Goal: Register for event/course

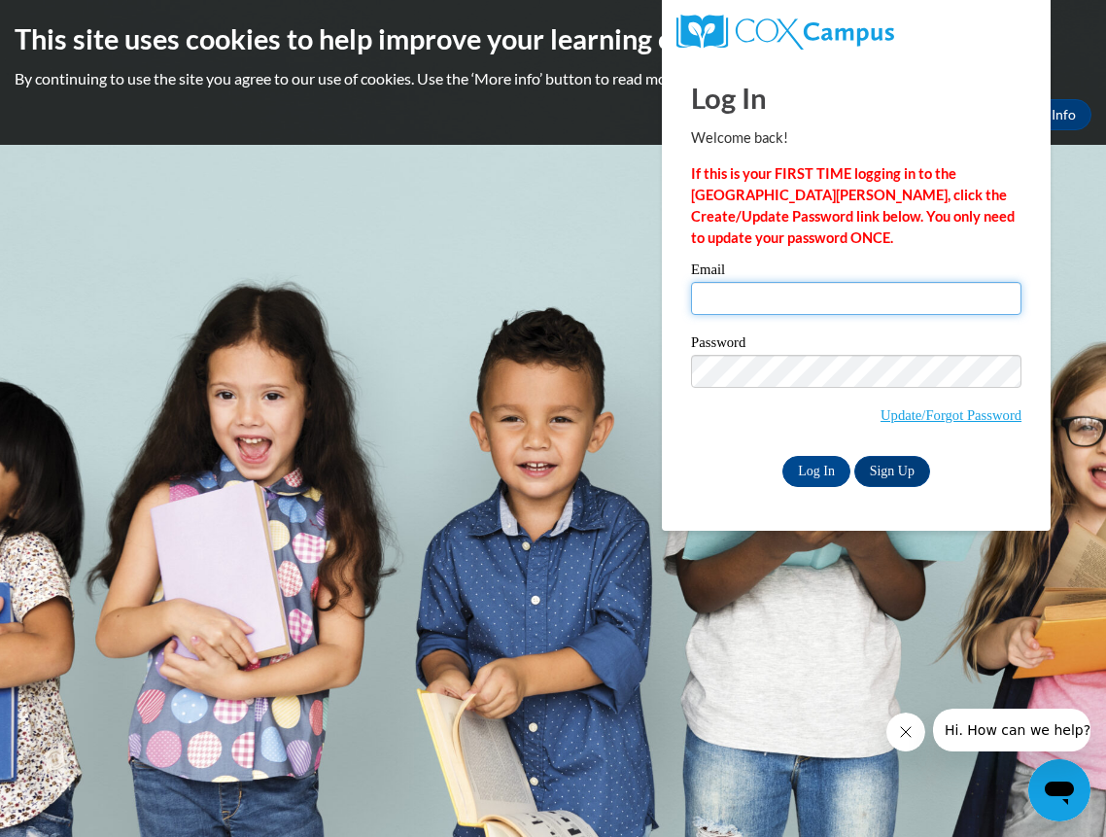
click at [786, 295] on input "Email" at bounding box center [856, 298] width 330 height 33
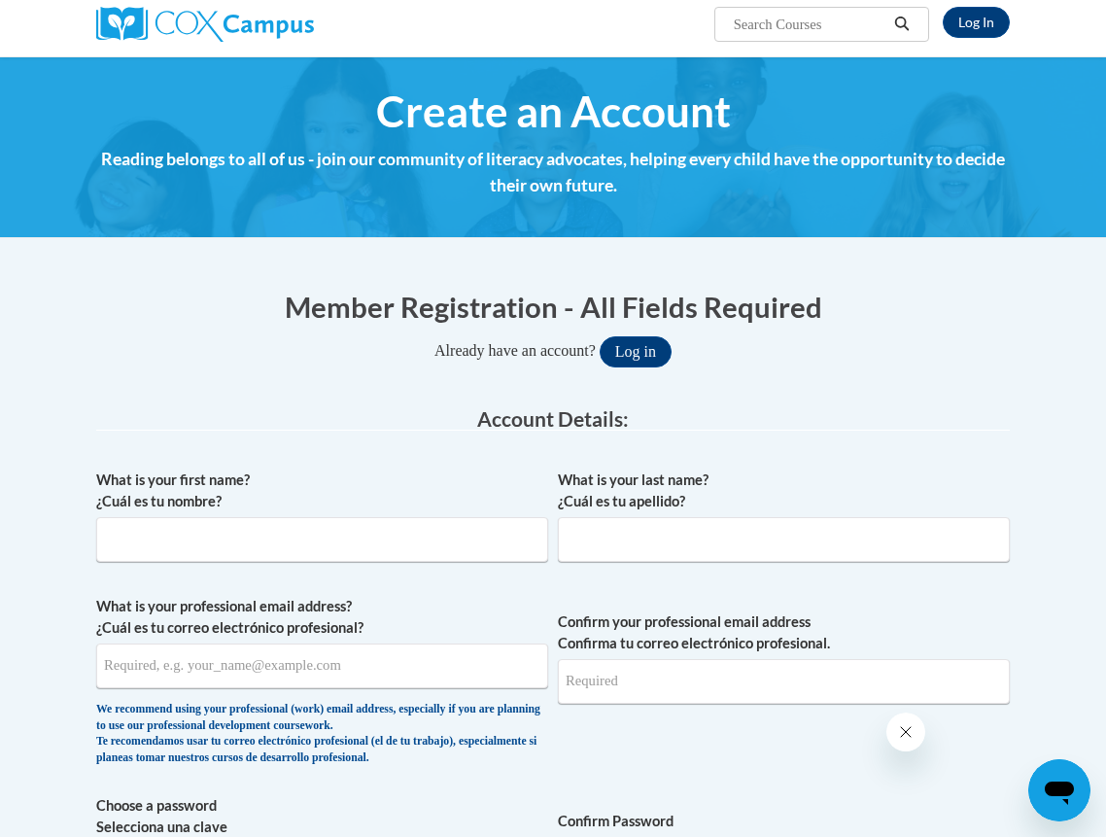
scroll to position [155, 0]
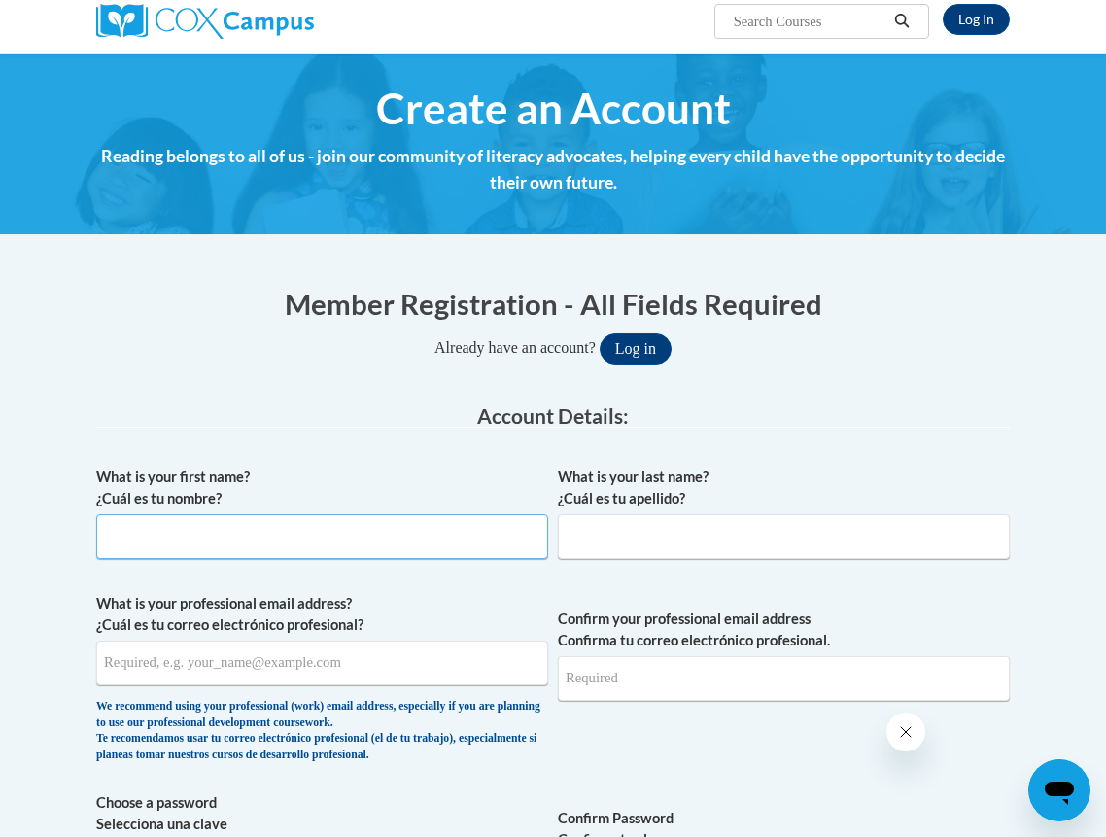
click at [299, 530] on input "What is your first name? ¿Cuál es tu nombre?" at bounding box center [322, 536] width 452 height 45
type input "[PERSON_NAME]"
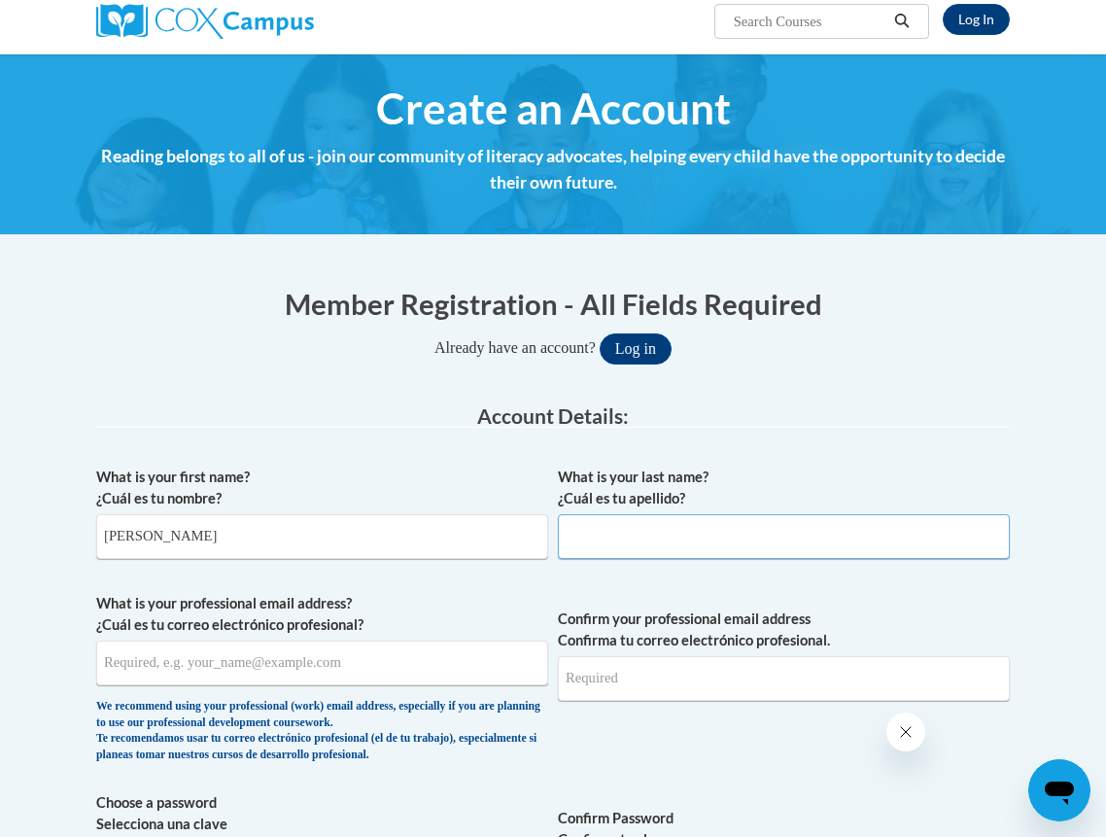
click at [582, 546] on input "What is your last name? ¿Cuál es tu apellido?" at bounding box center [784, 536] width 452 height 45
type input "j"
type input "Johnson"
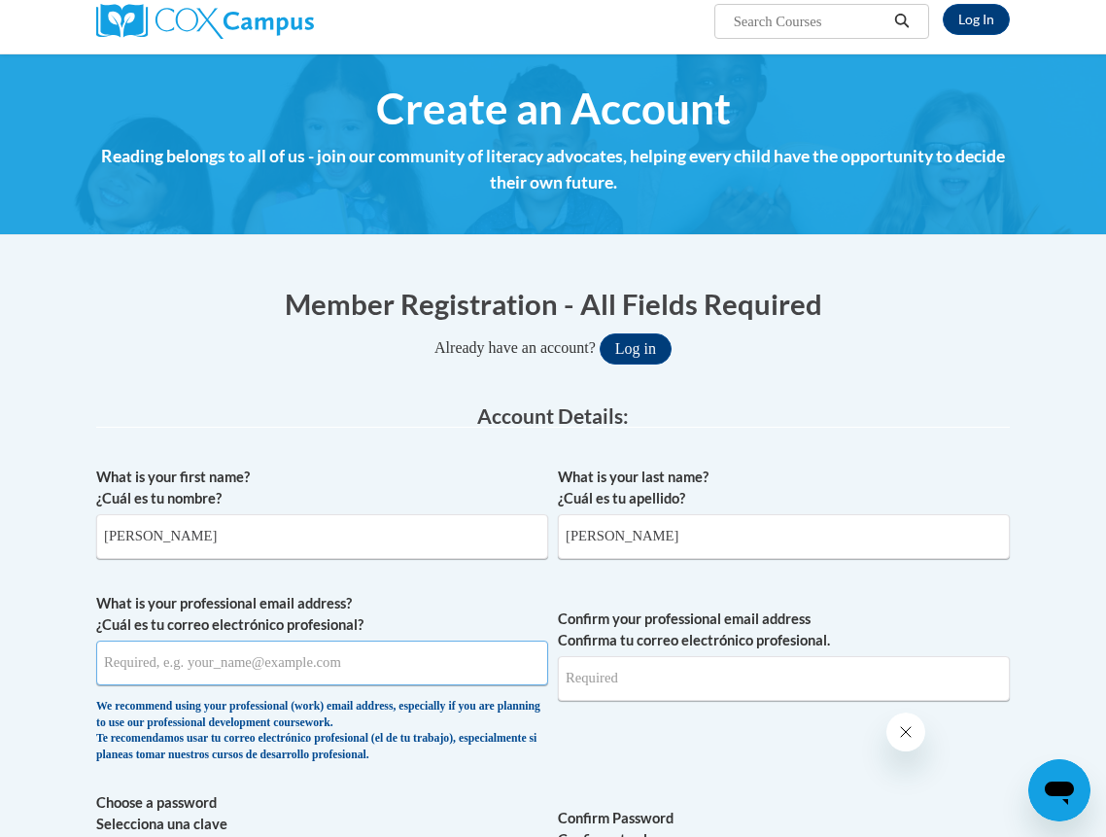
click at [392, 670] on input "What is your professional email address? ¿Cuál es tu correo electrónico profesi…" at bounding box center [322, 662] width 452 height 45
type input "johnsonbaileyann@gmail.com"
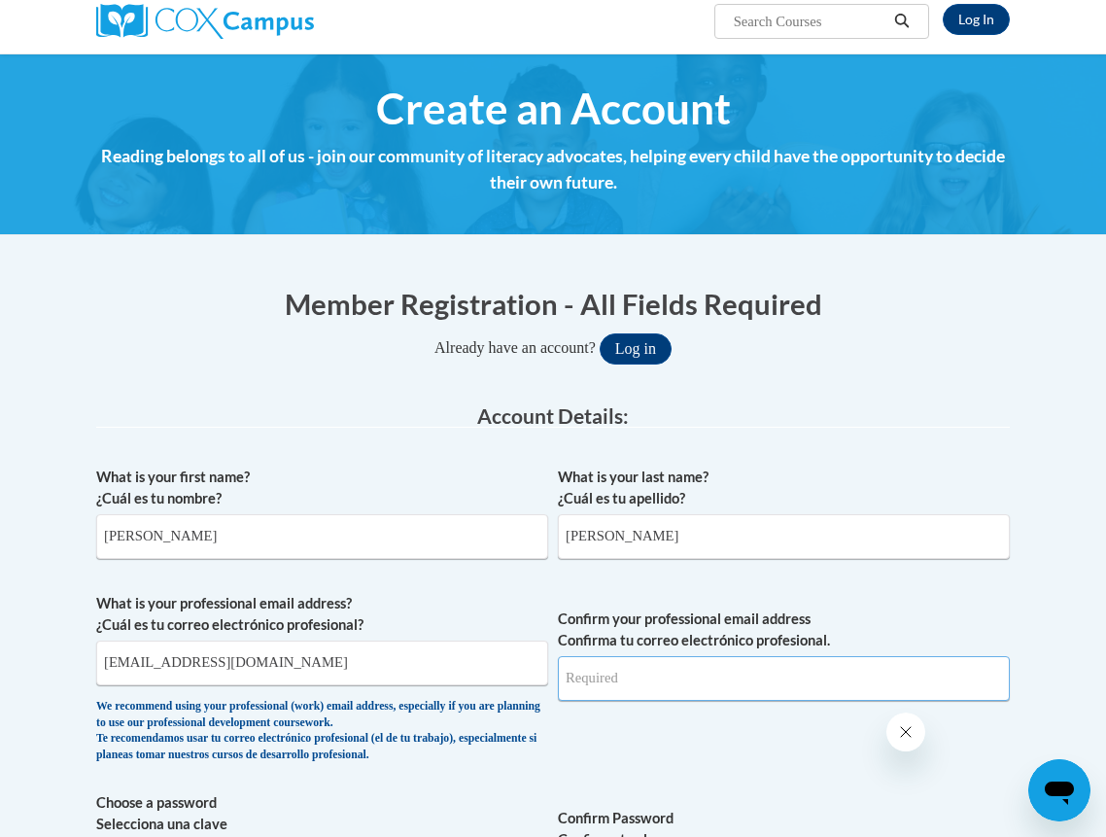
click at [667, 675] on input "Confirm your professional email address Confirma tu correo electrónico profesio…" at bounding box center [784, 678] width 452 height 45
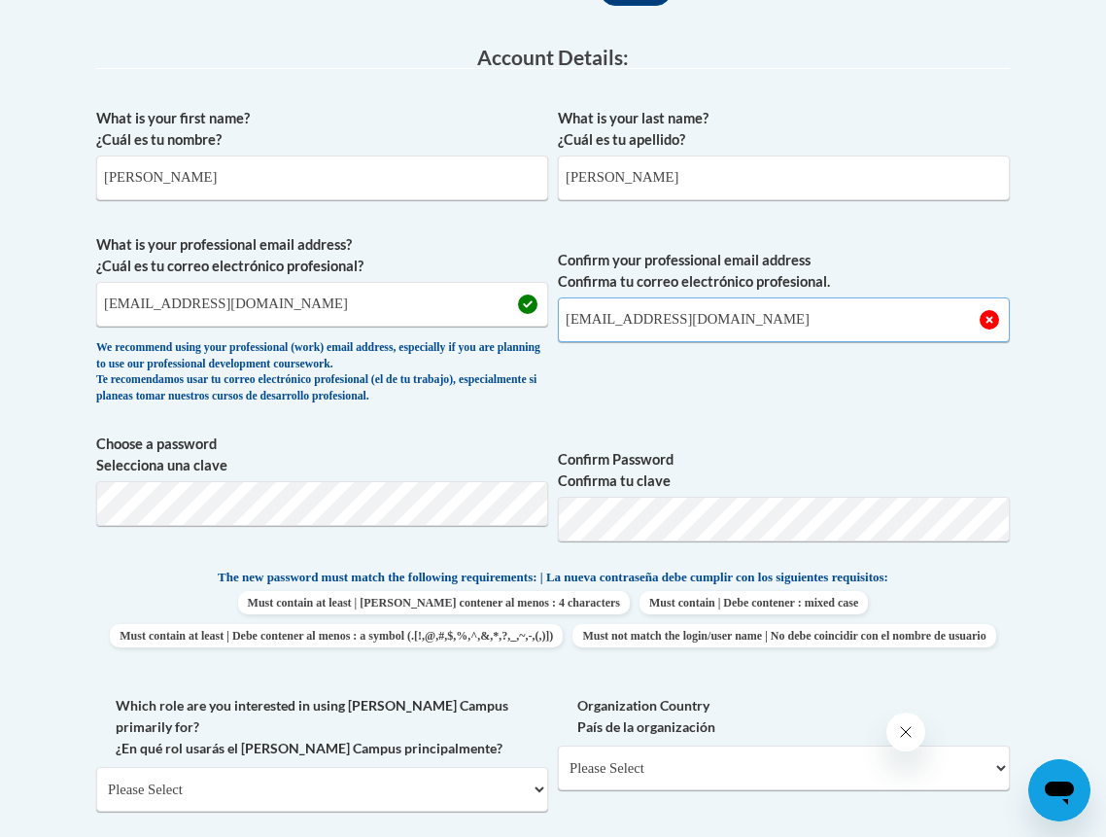
scroll to position [528, 0]
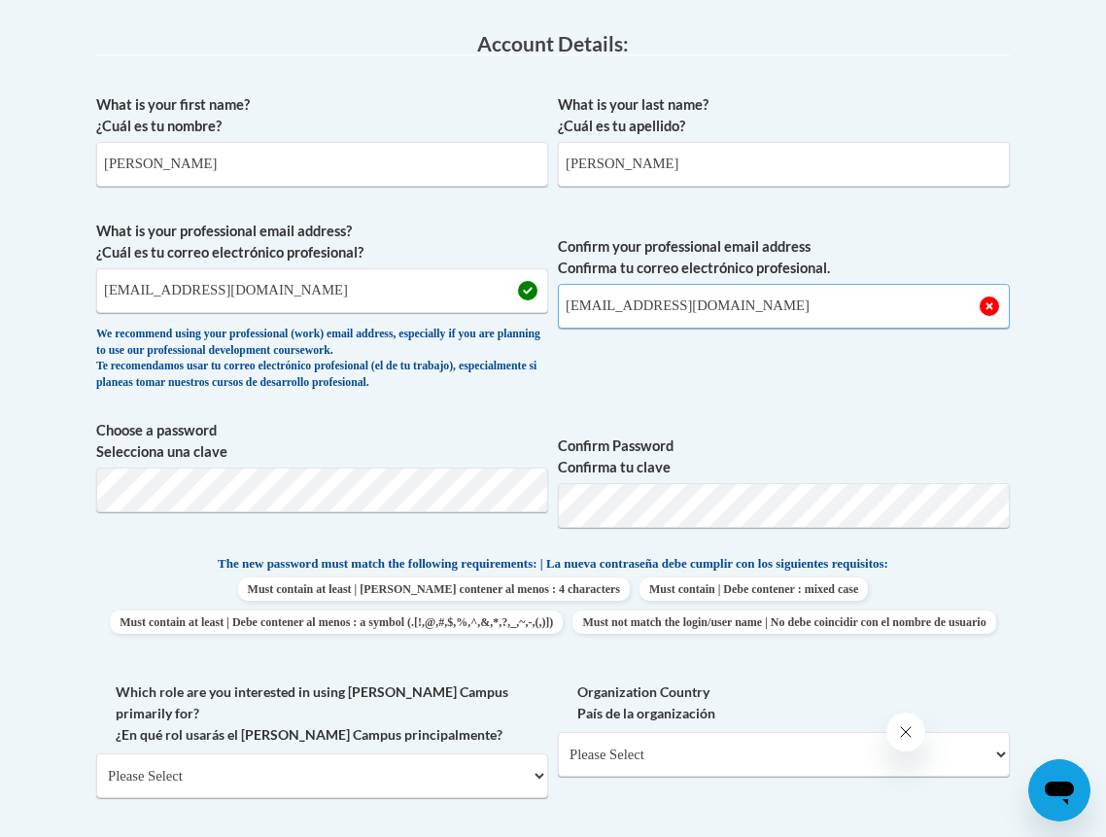
type input "johnsonbaileyann@gmail.com"
click at [515, 383] on div "We recommend using your professional (work) email address, especially if you ar…" at bounding box center [322, 358] width 452 height 64
click at [702, 418] on div "What is your first name? ¿Cuál es tu nombre? Bailey What is your last name? ¿Cu…" at bounding box center [552, 555] width 913 height 940
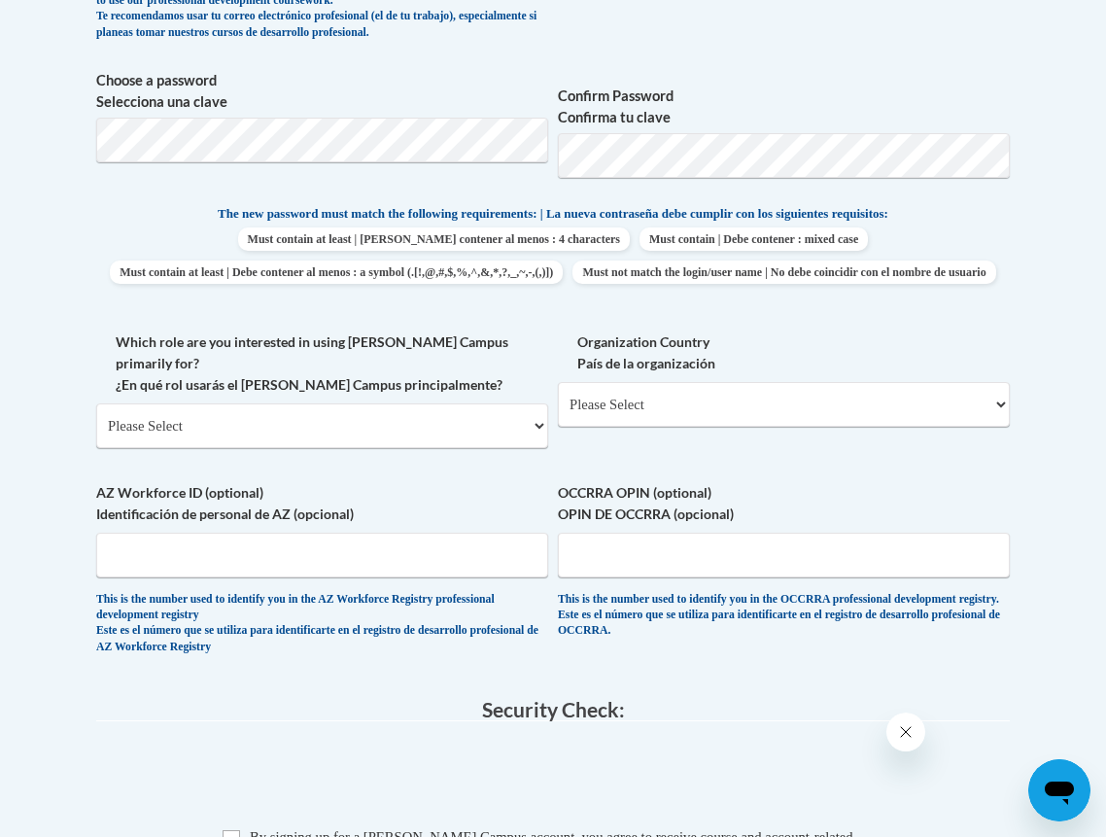
scroll to position [886, 0]
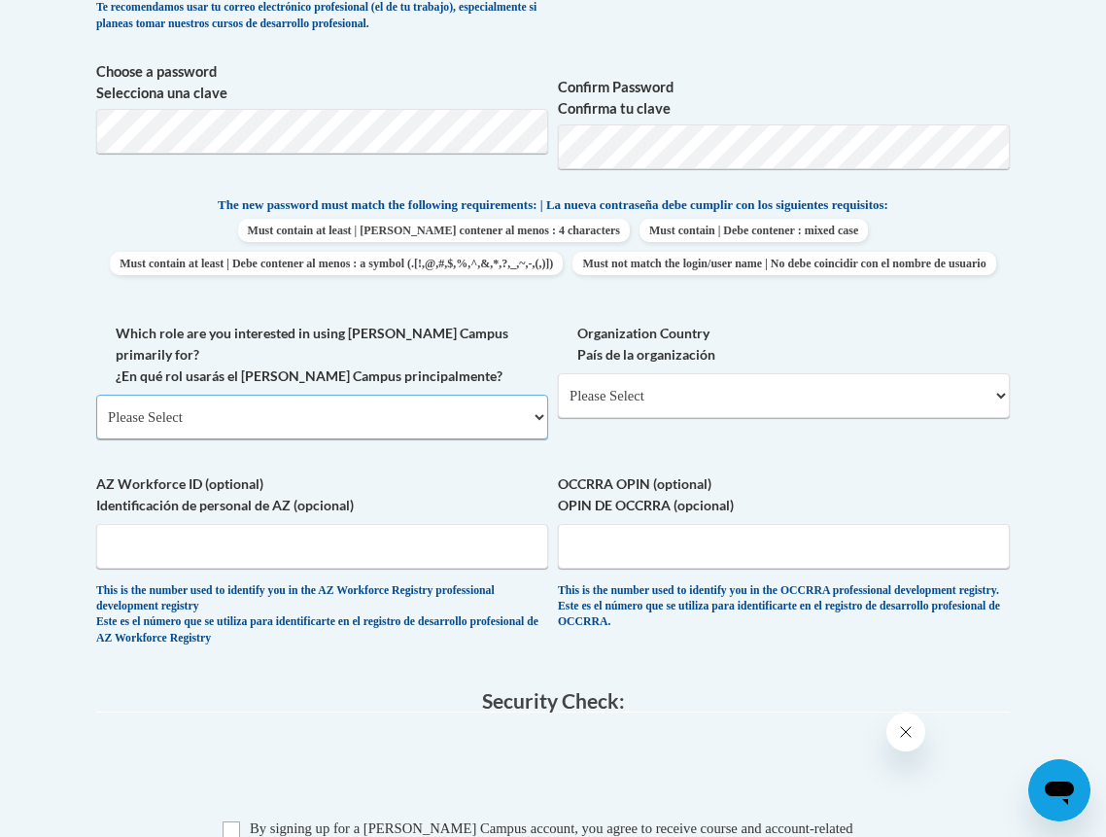
click at [377, 419] on select "Please Select College/University | Colegio/Universidad Community/Nonprofit Part…" at bounding box center [322, 416] width 452 height 45
select select "5a18ea06-2b54-4451-96f2-d152daf9eac5"
click at [96, 405] on select "Please Select College/University | Colegio/Universidad Community/Nonprofit Part…" at bounding box center [322, 416] width 452 height 45
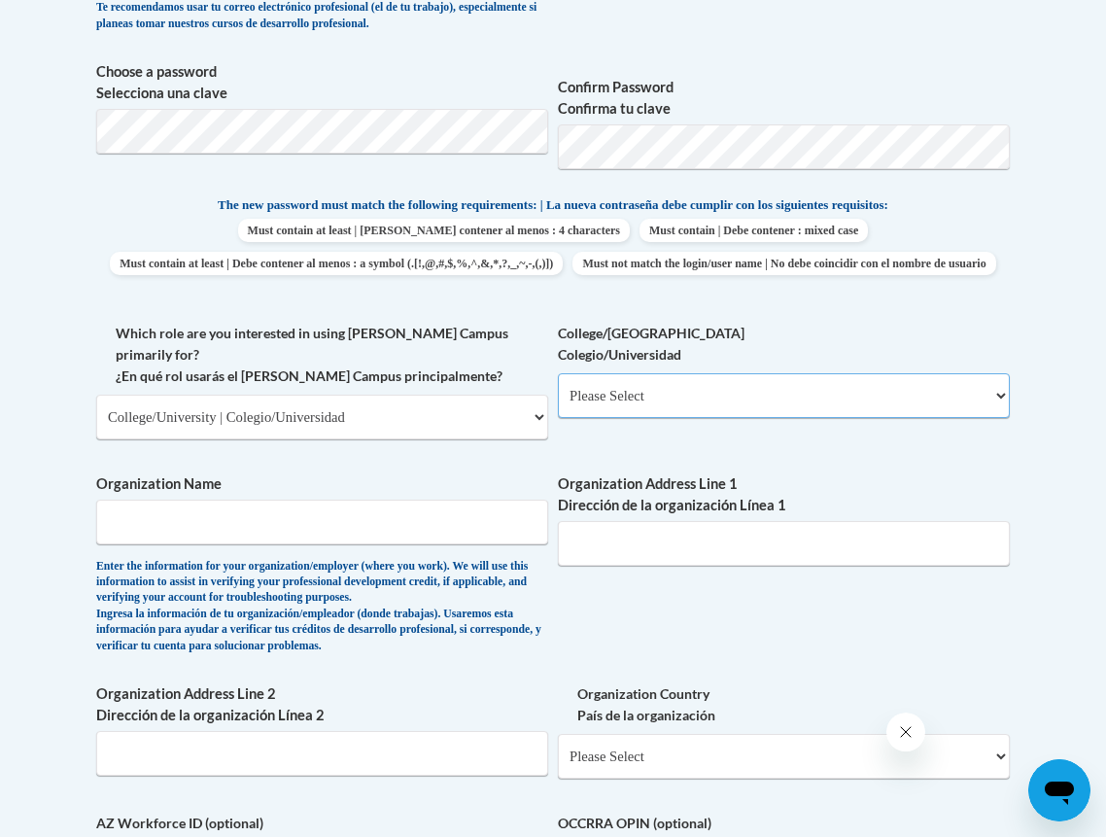
click at [627, 418] on select "Please Select College/University Staff | Empleado universitario College/Univers…" at bounding box center [784, 395] width 452 height 45
select select "99b32b07-cffc-426c-8bf6-0cd77760d84b"
click at [558, 405] on select "Please Select College/University Staff | Empleado universitario College/Univers…" at bounding box center [784, 395] width 452 height 45
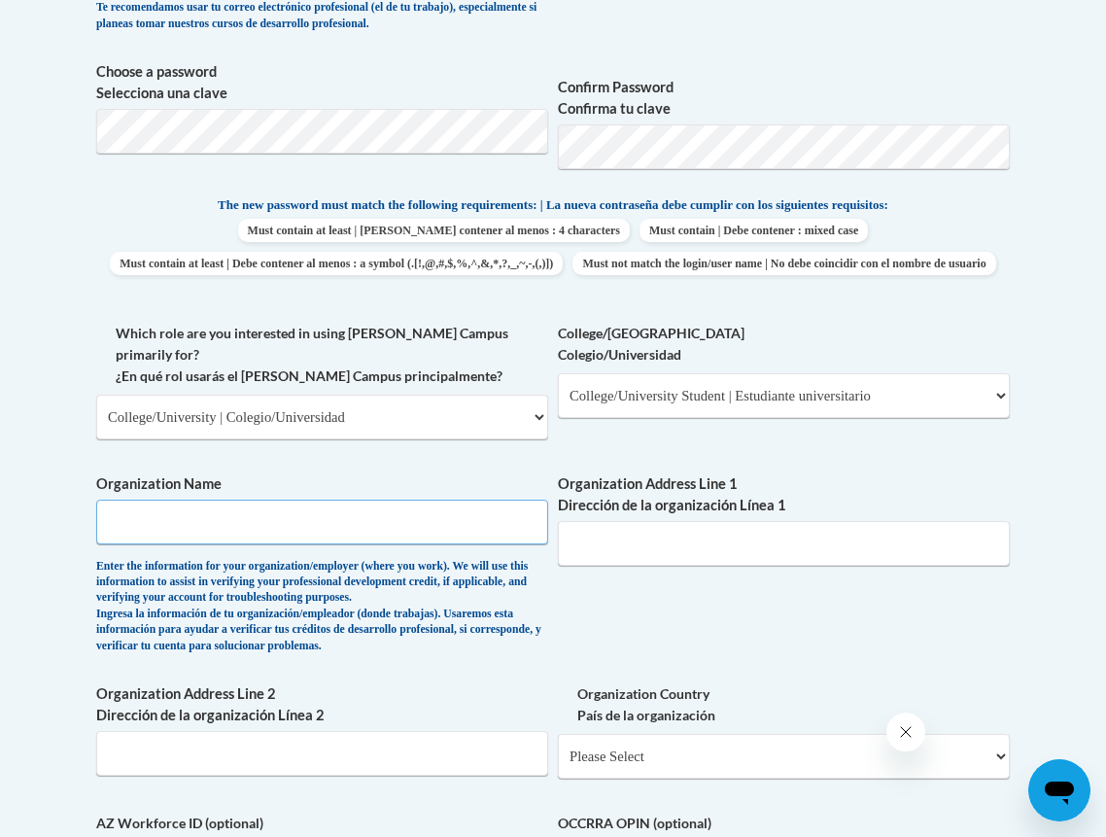
click at [468, 518] on input "Organization Name" at bounding box center [322, 521] width 452 height 45
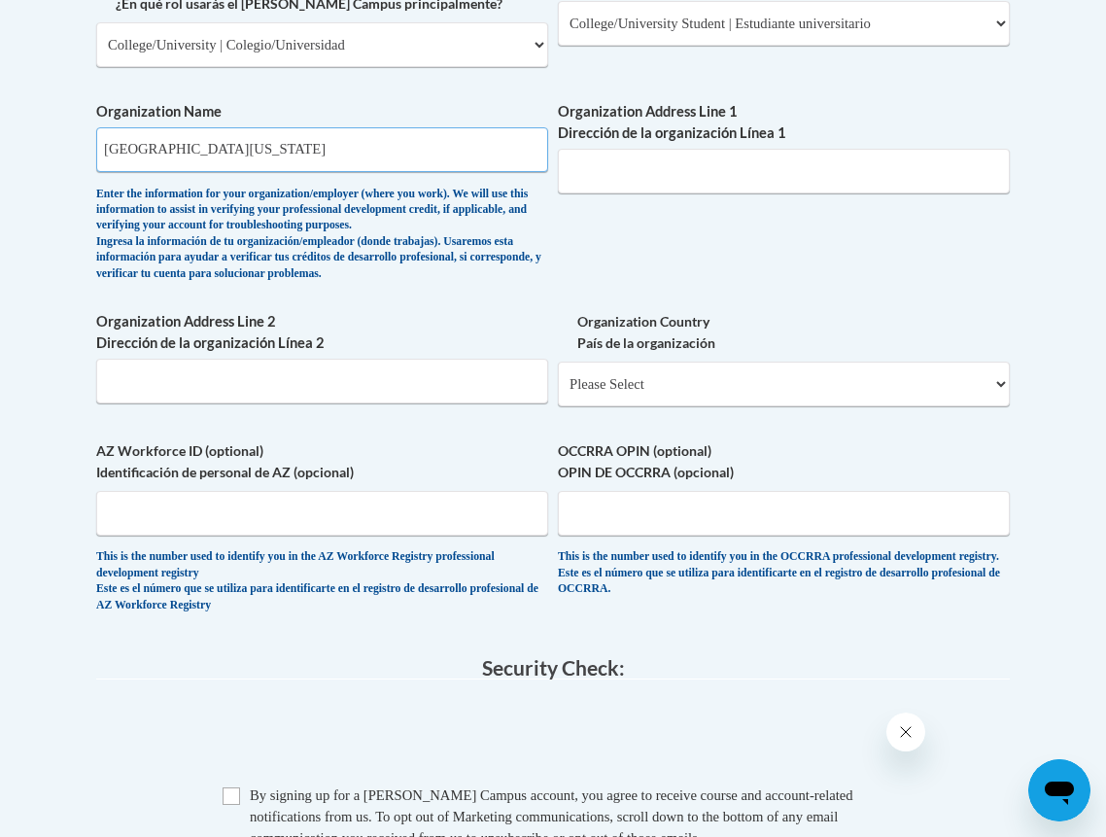
scroll to position [1253, 0]
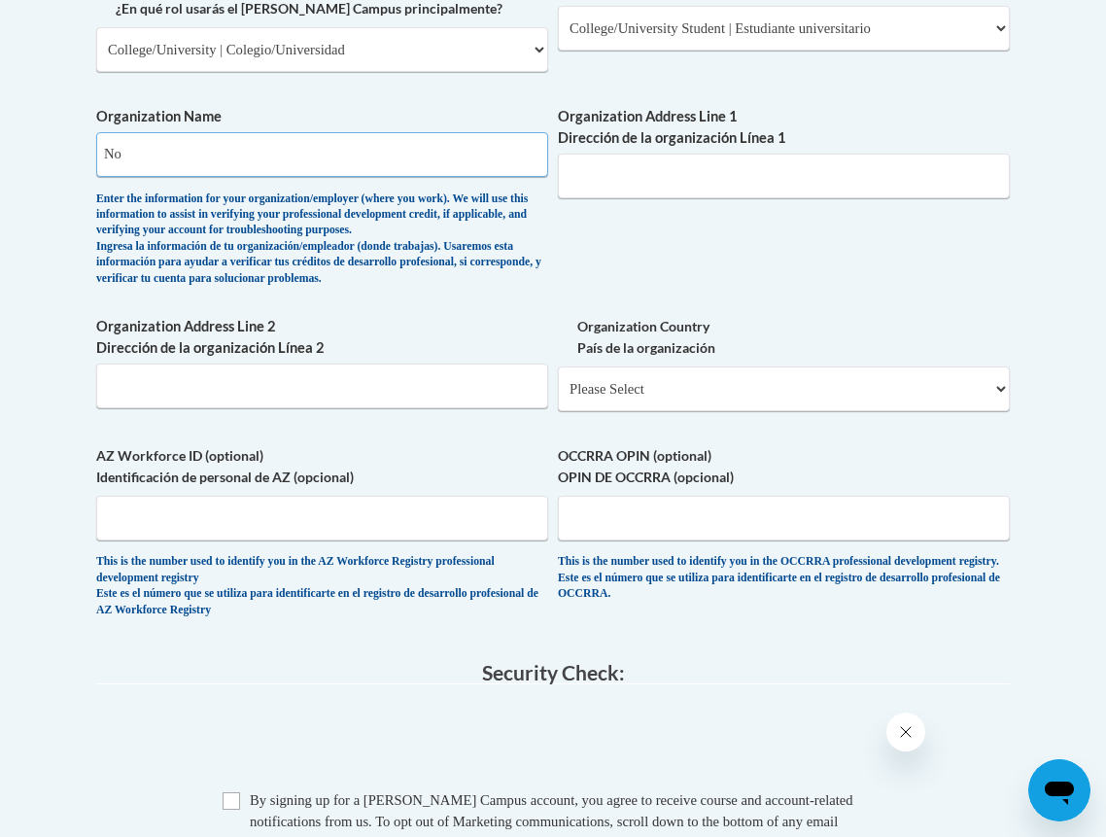
type input "N"
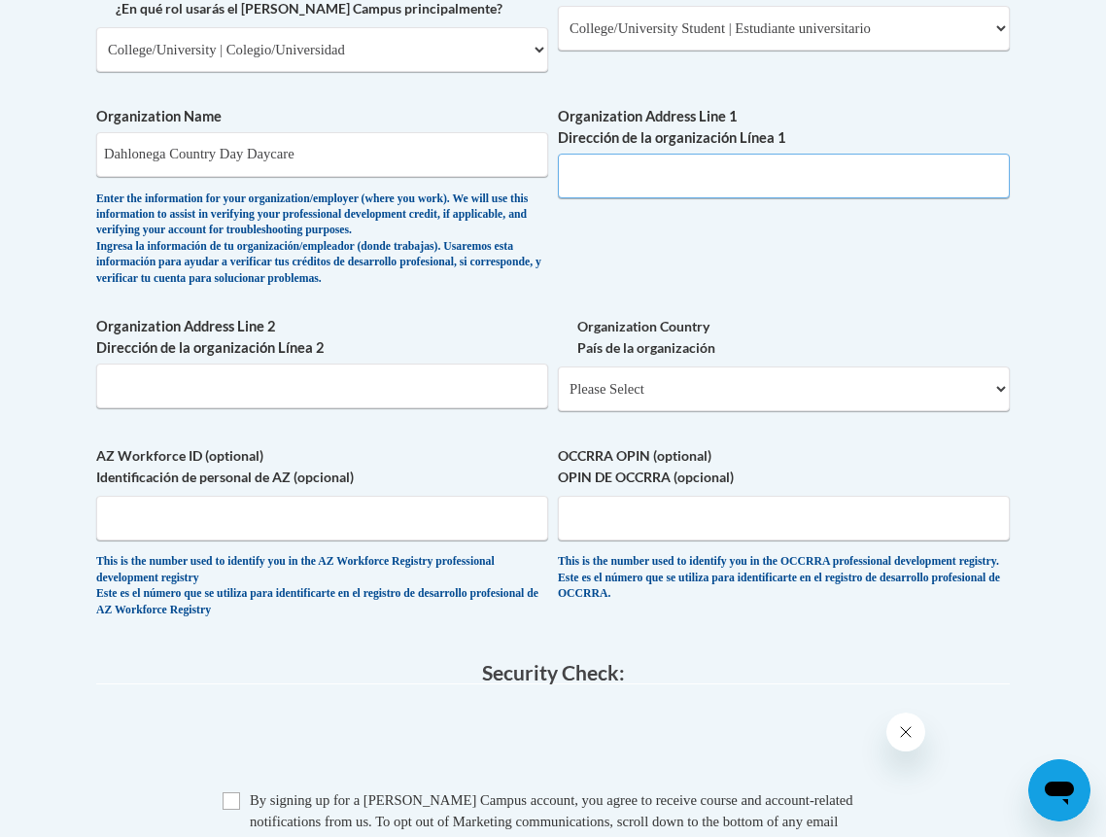
click at [652, 185] on input "Organization Address Line 1 Dirección de la organización Línea 1" at bounding box center [784, 176] width 452 height 45
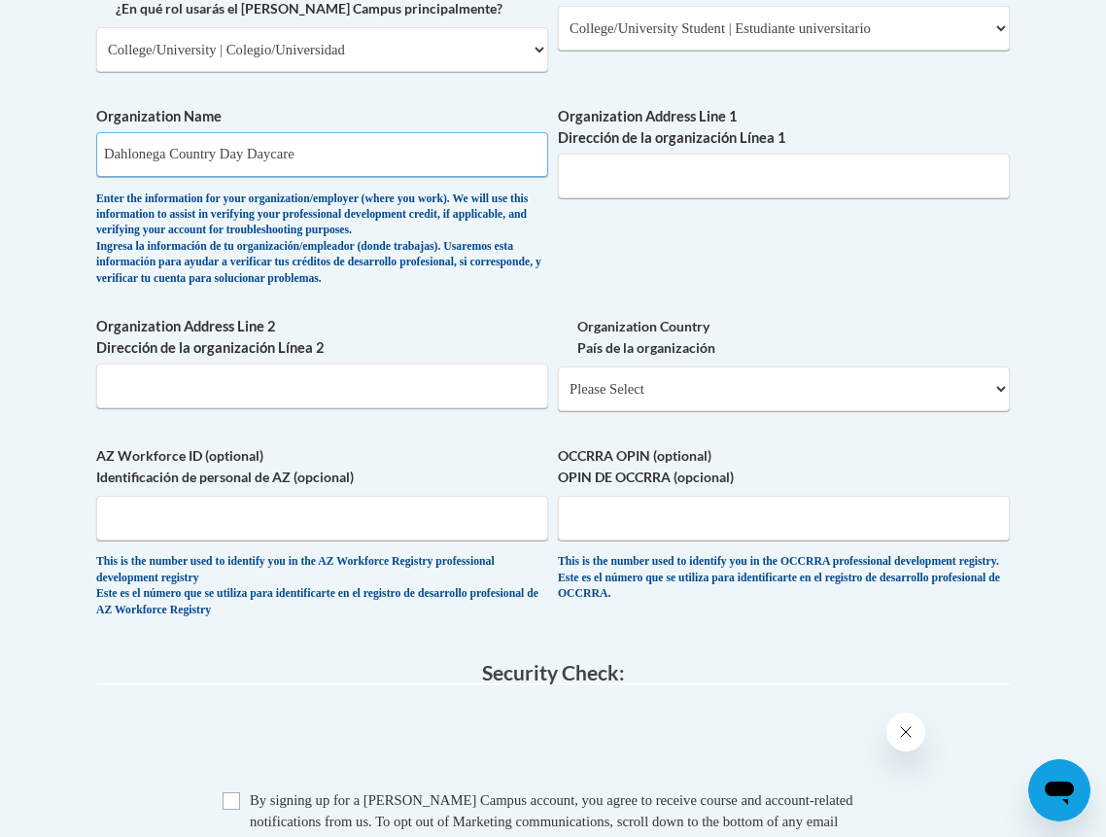
click at [328, 167] on input "Dahlonega Country Day Daycare" at bounding box center [322, 154] width 452 height 45
type input "Dahlonega Country Day Academy"
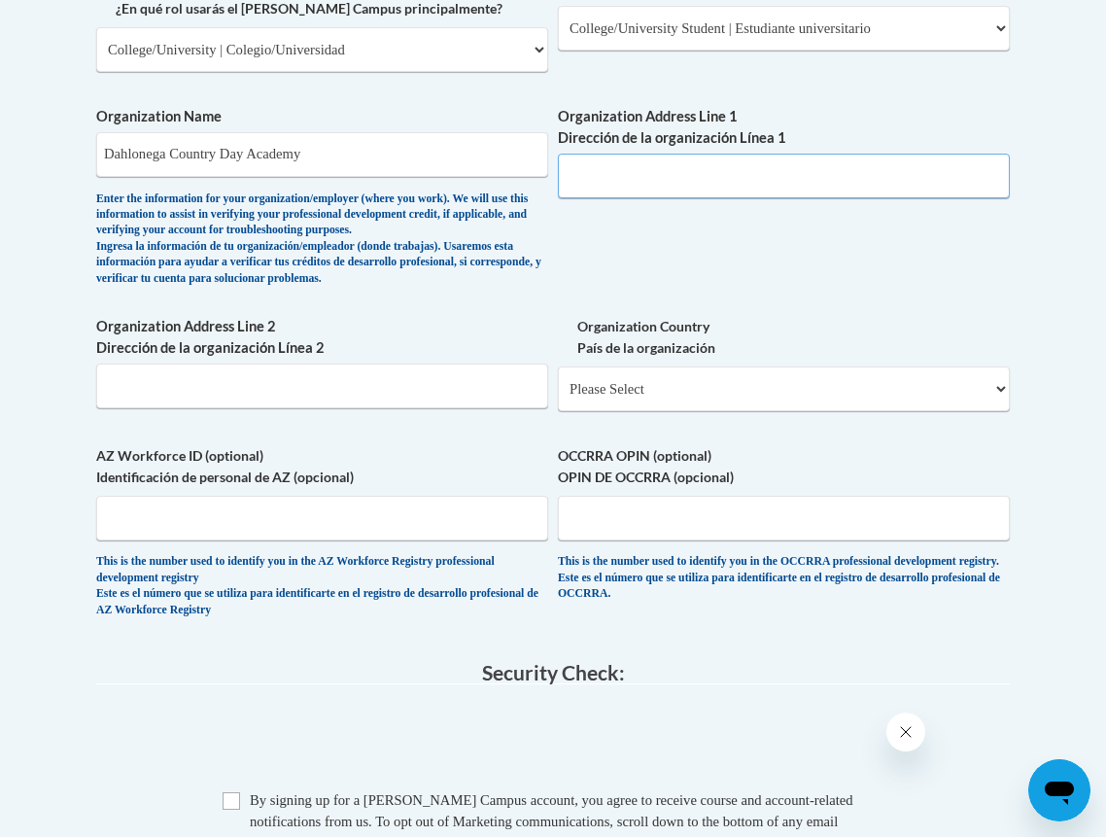
click at [687, 181] on input "Organization Address Line 1 Dirección de la organización Línea 1" at bounding box center [784, 176] width 452 height 45
type input "619 Buckhorn Tavern Road"
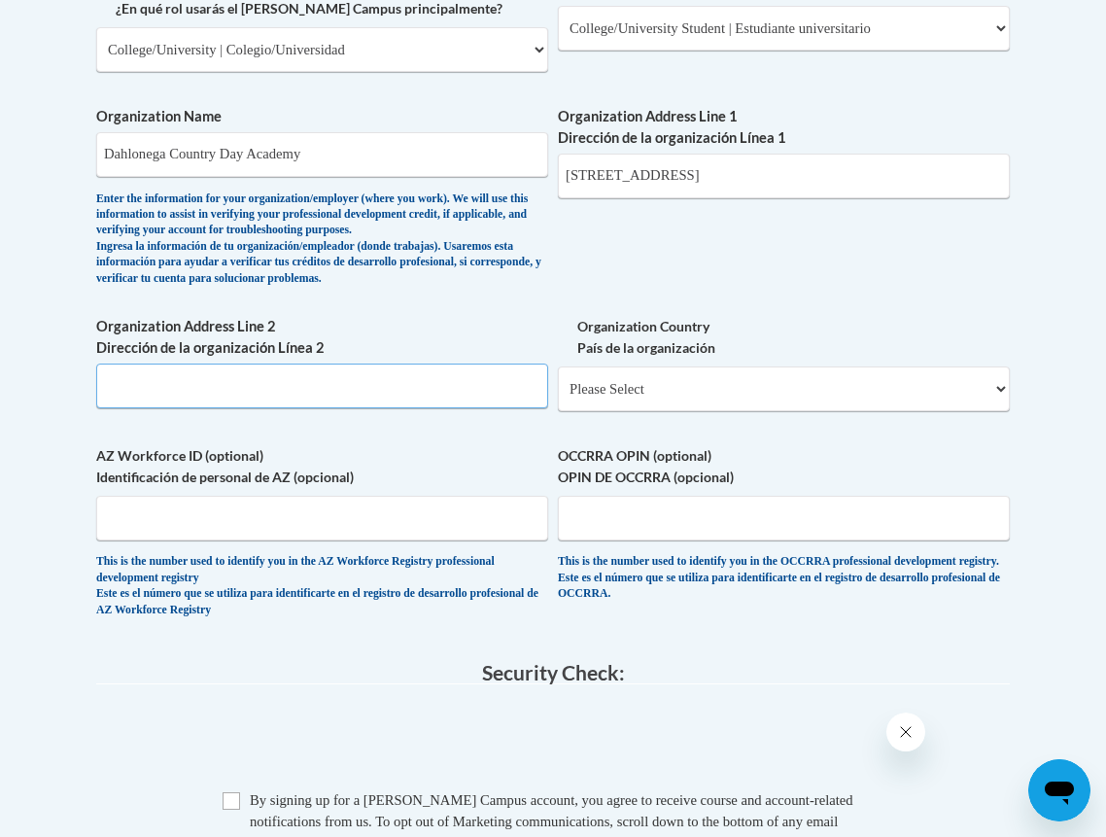
click at [366, 382] on input "Organization Address Line 2 Dirección de la organización Línea 2" at bounding box center [322, 385] width 452 height 45
type input "Dahlonega, Georgai"
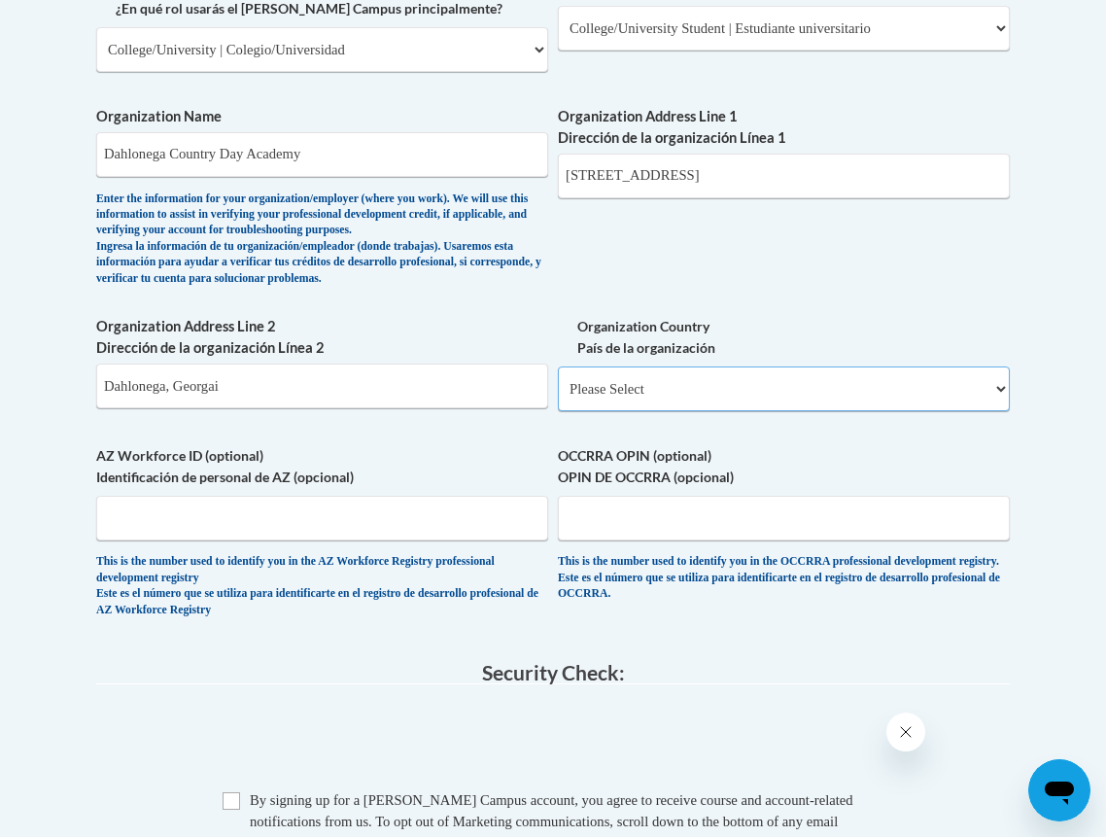
click at [585, 403] on select "Please Select United States | Estados Unidos Outside of the United States | Fue…" at bounding box center [784, 388] width 452 height 45
select select "ad49bcad-a171-4b2e-b99c-48b446064914"
click at [558, 377] on select "Please Select United States | Estados Unidos Outside of the United States | Fue…" at bounding box center [784, 388] width 452 height 45
select select
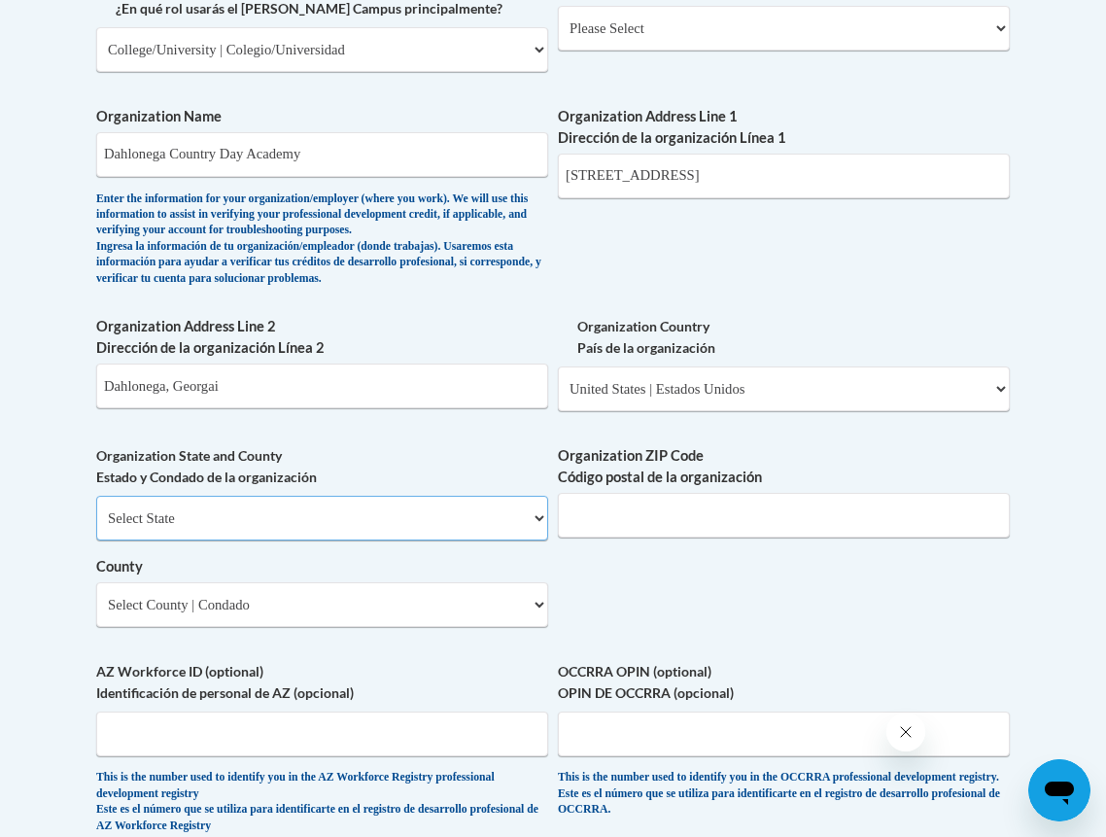
click at [466, 513] on select "Select State Alabama Alaska Arizona Arkansas California Colorado Connecticut De…" at bounding box center [322, 518] width 452 height 45
select select "Georgia"
click at [96, 506] on select "Select State Alabama Alaska Arizona Arkansas California Colorado Connecticut De…" at bounding box center [322, 518] width 452 height 45
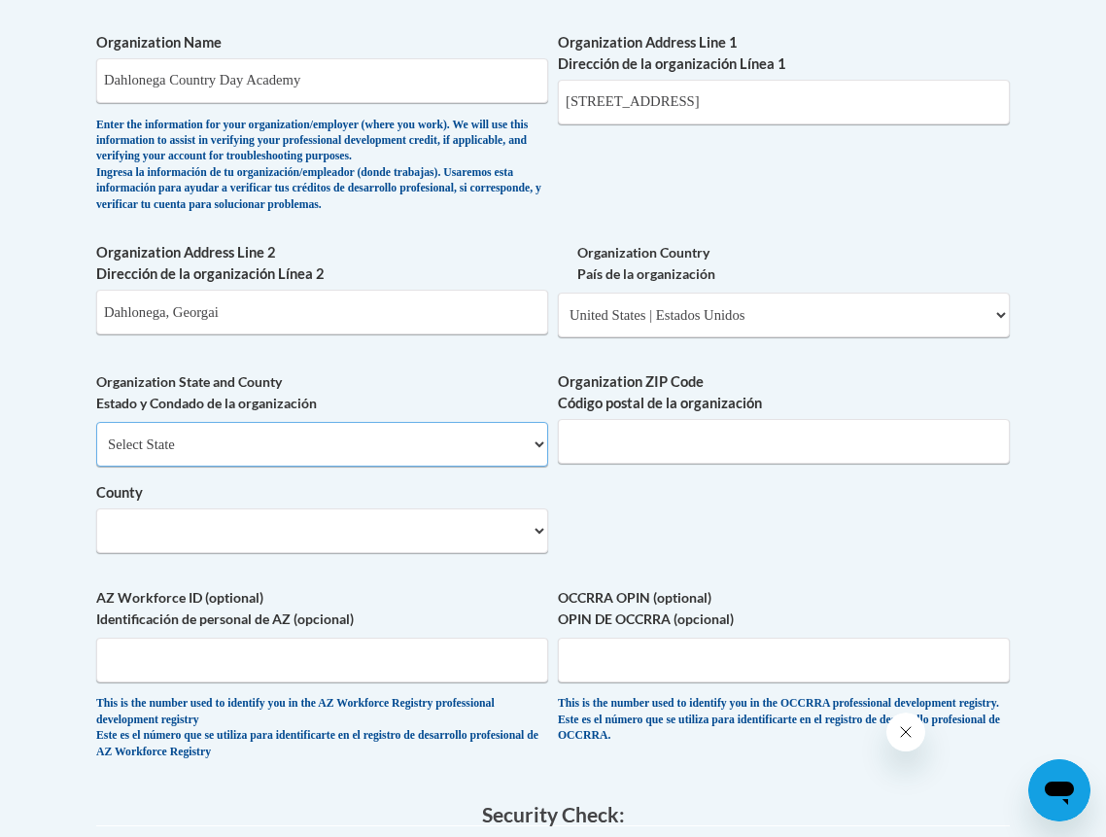
scroll to position [1350, 0]
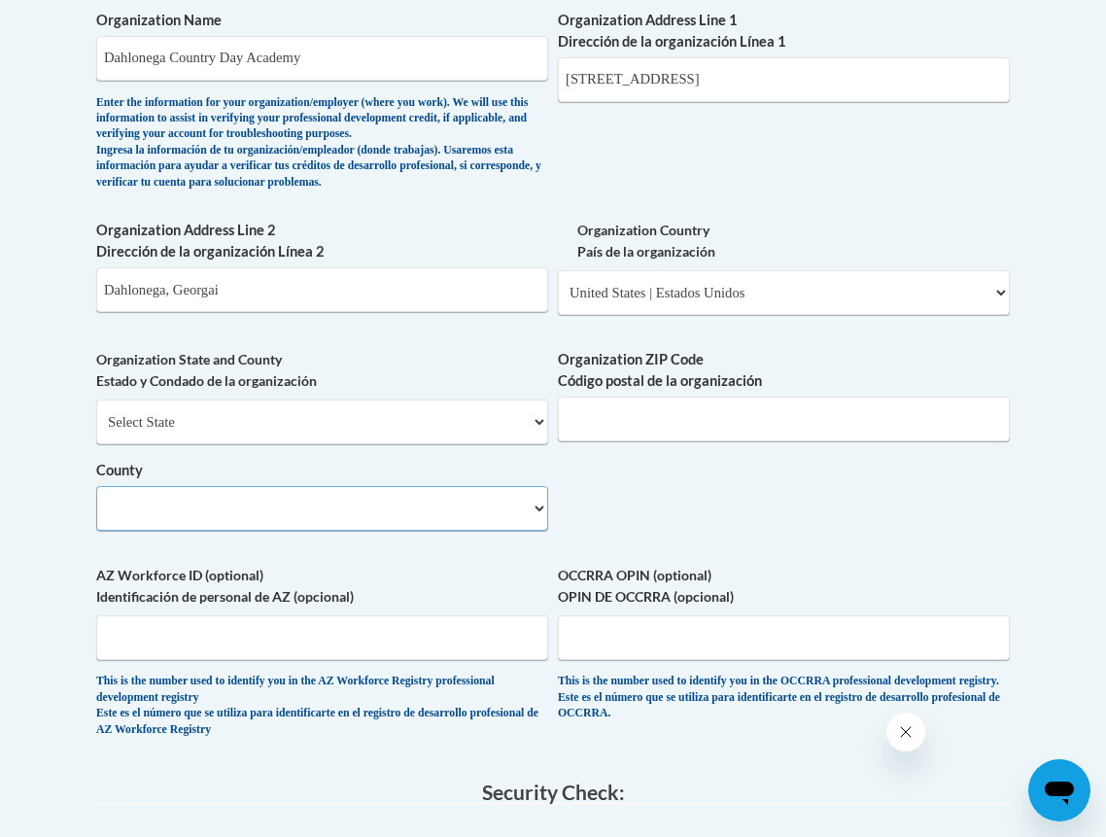
click at [391, 522] on select "County" at bounding box center [322, 508] width 452 height 45
click at [503, 526] on select "County" at bounding box center [322, 508] width 452 height 45
click at [562, 513] on div "What is your first name? ¿Cuál es tu nombre? Bailey What is your last name? ¿Cu…" at bounding box center [552, 10] width 913 height 1494
click at [528, 513] on select "Select County Appling Atkinson Bacon Baker Baldwin Banks Barrow Bartow Ben Hill…" at bounding box center [322, 508] width 452 height 45
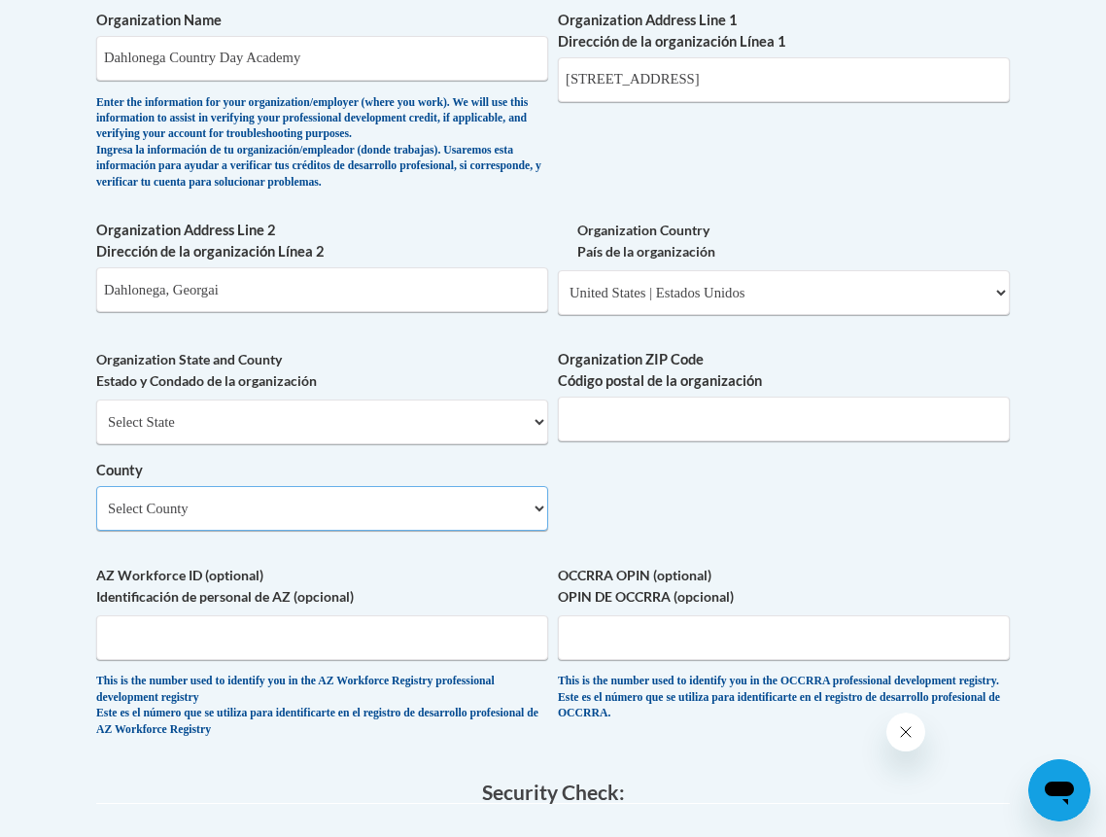
select select "Lumpkin"
click at [96, 496] on select "Select County Appling Atkinson Bacon Baker Baldwin Banks Barrow Bartow Ben Hill…" at bounding box center [322, 508] width 452 height 45
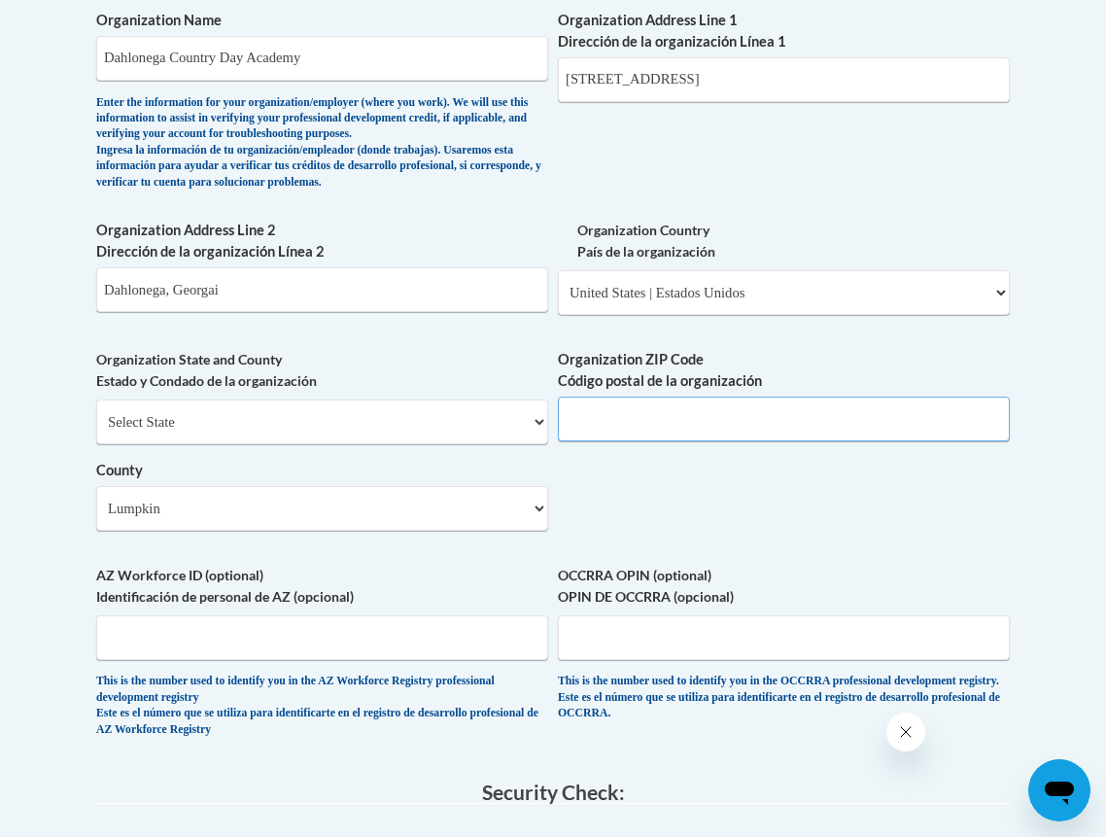
click at [601, 428] on input "Organization ZIP Code Código postal de la organización" at bounding box center [784, 418] width 452 height 45
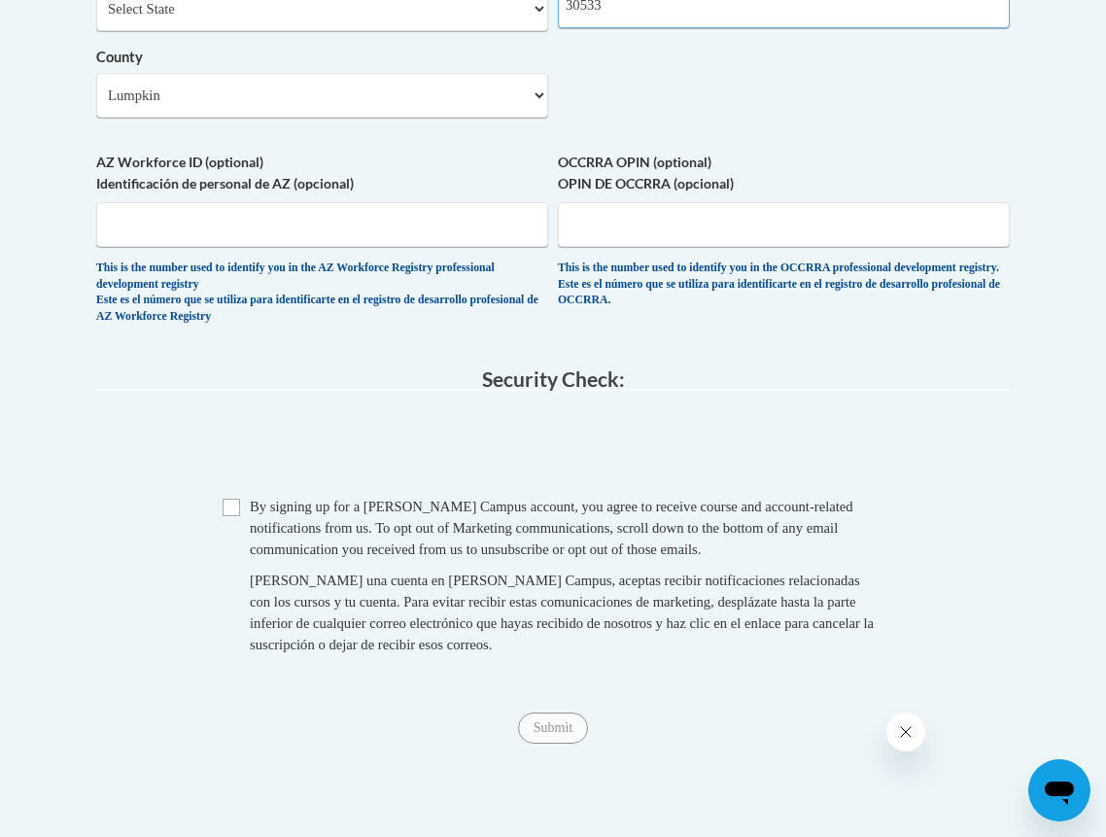
scroll to position [1765, 0]
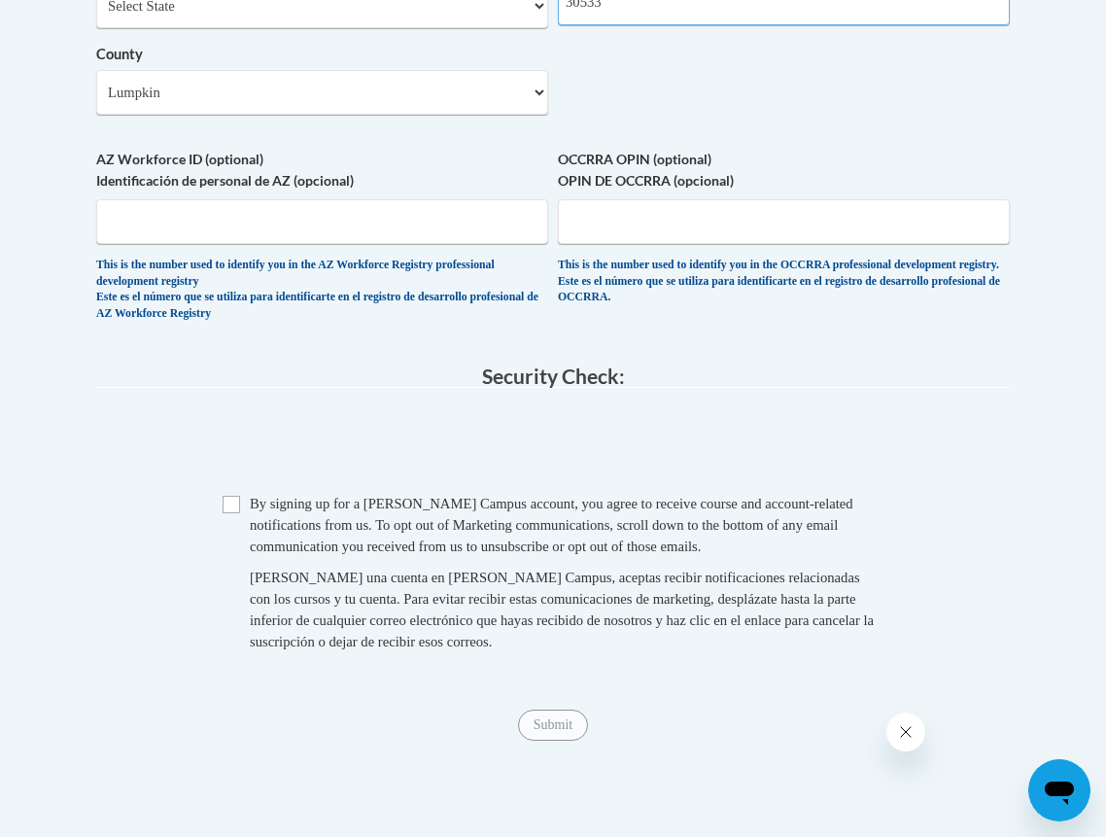
type input "30533"
click at [231, 513] on input "Checkbox" at bounding box center [230, 504] width 17 height 17
checkbox input "true"
click at [545, 739] on input "Submit" at bounding box center [553, 724] width 70 height 31
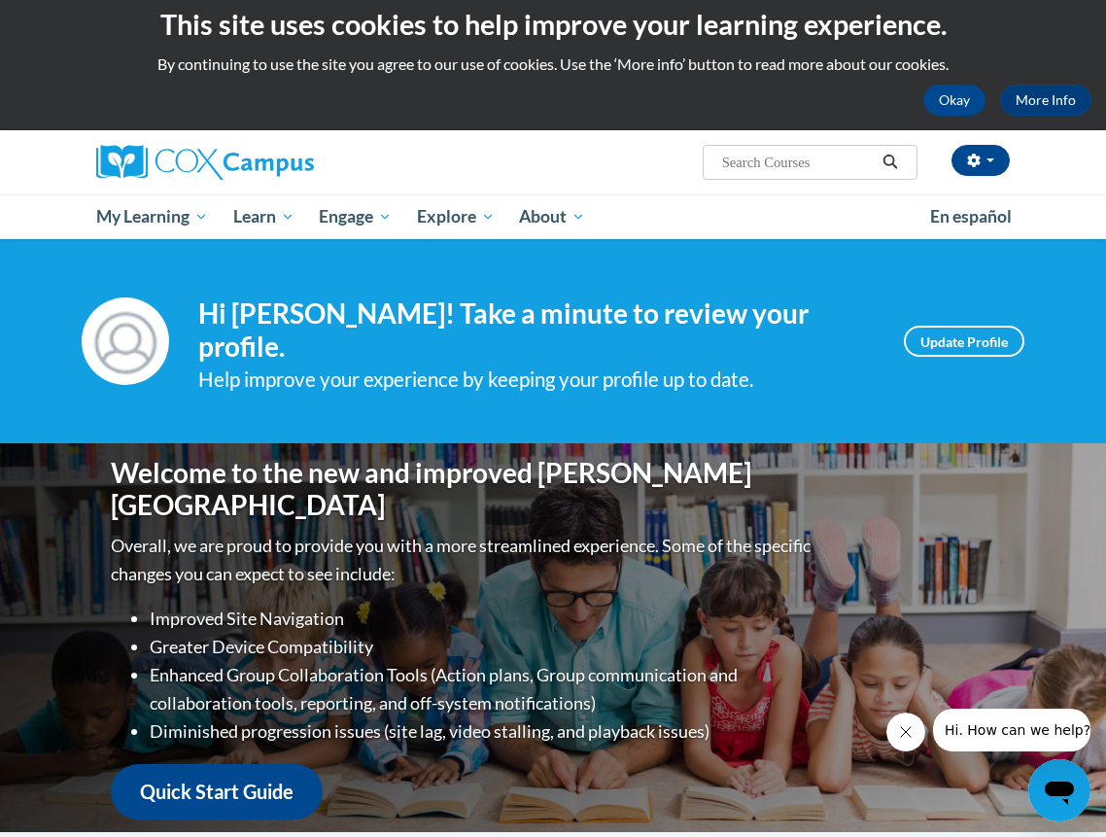
scroll to position [17, 0]
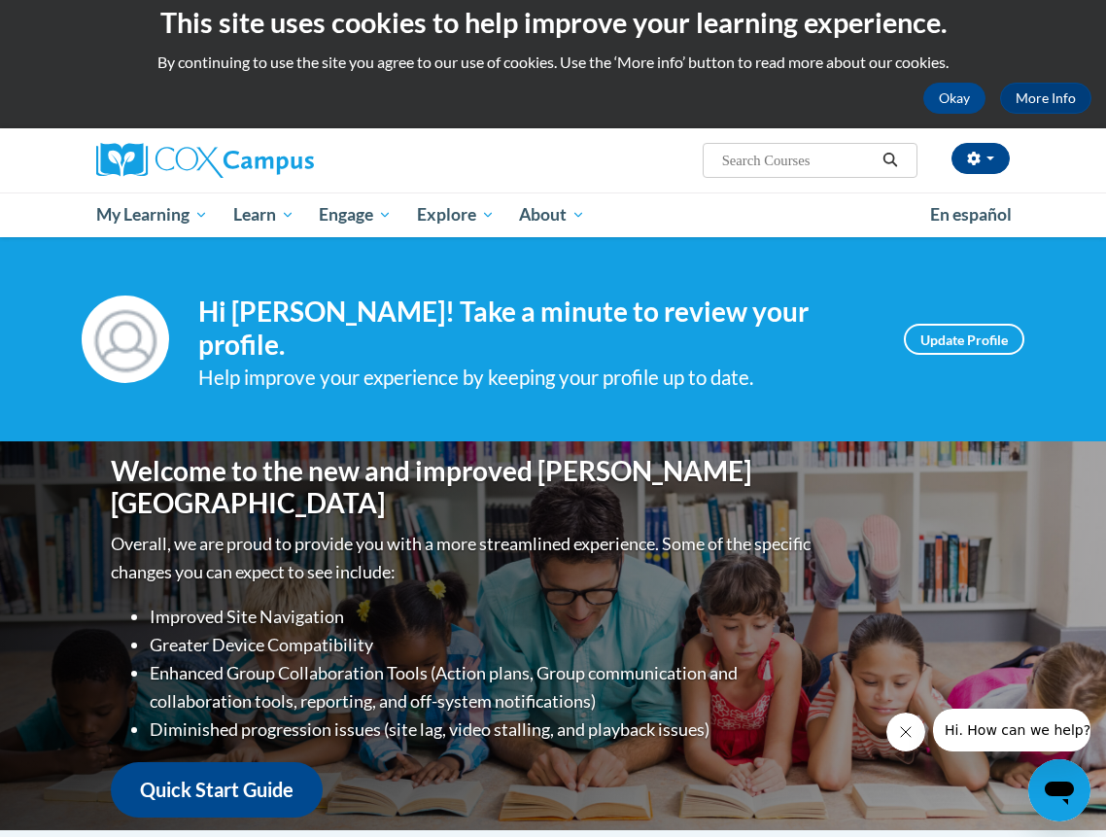
click at [763, 167] on input "Search..." at bounding box center [797, 160] width 155 height 23
type input "language and literacy"
click at [888, 154] on icon "Search" at bounding box center [889, 160] width 15 height 15
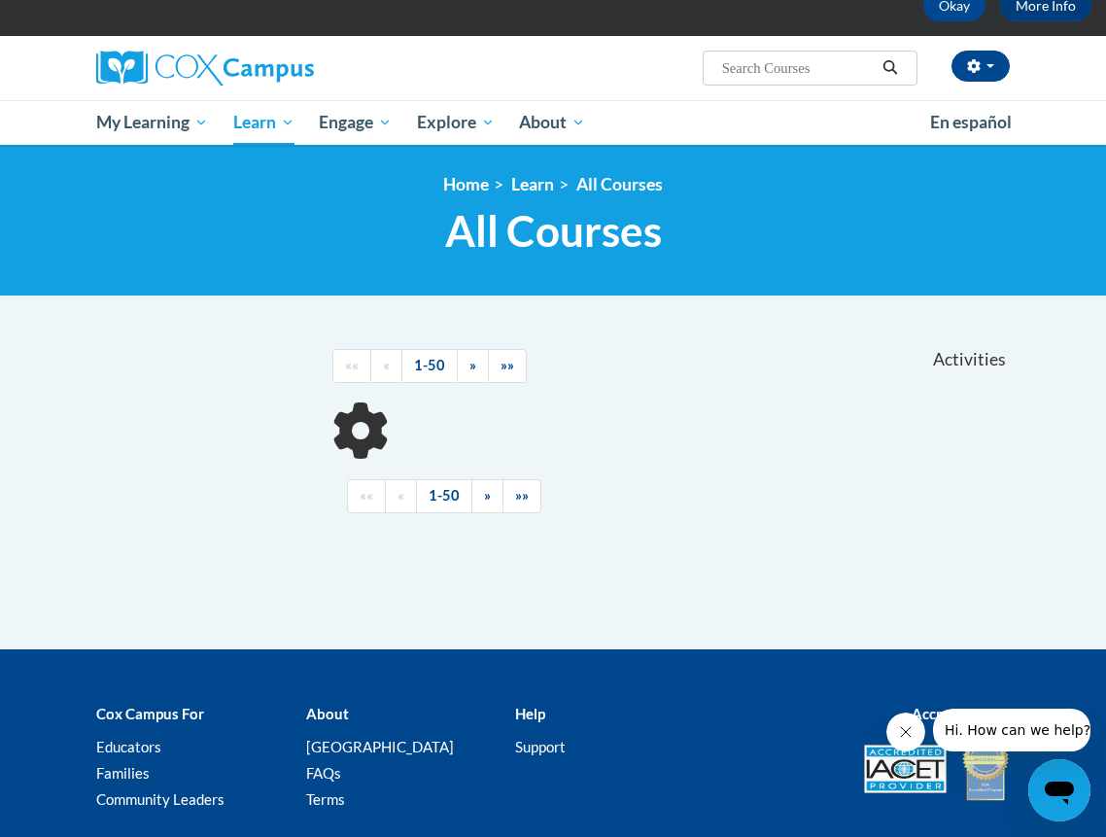
scroll to position [110, 0]
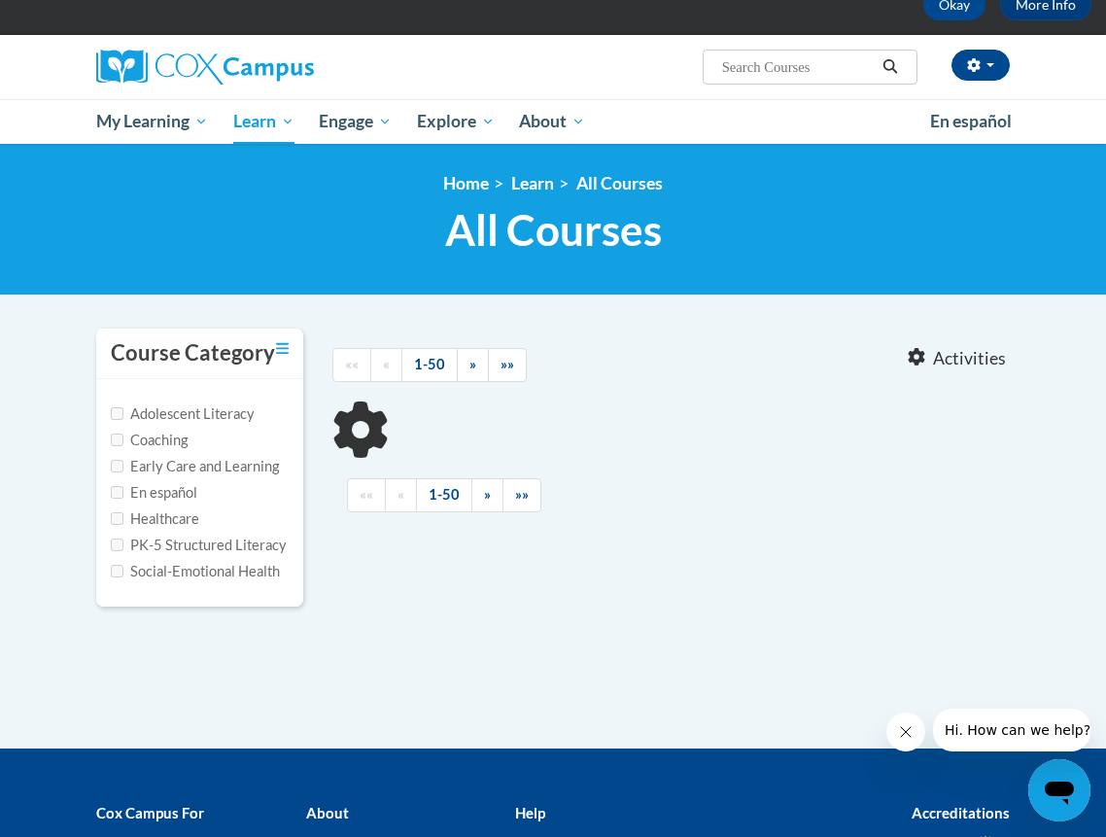
type input "language and literacy"
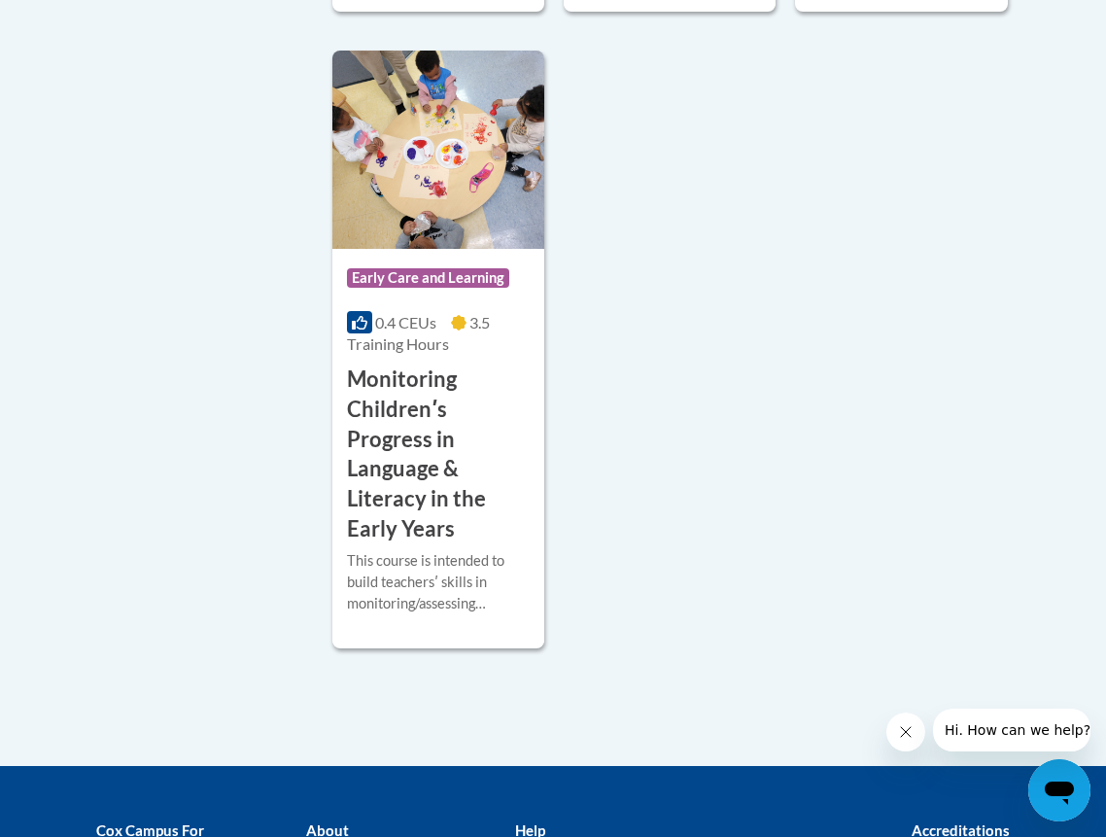
scroll to position [1004, 0]
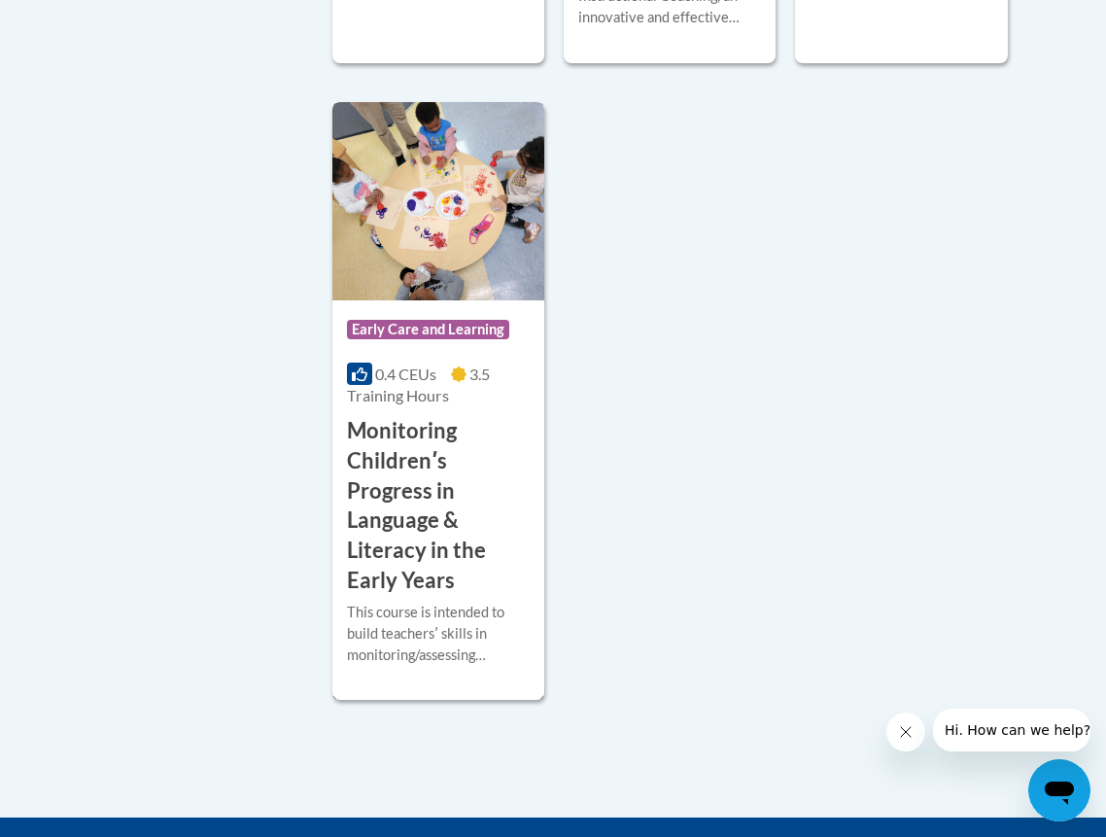
click at [466, 275] on img at bounding box center [438, 201] width 212 height 198
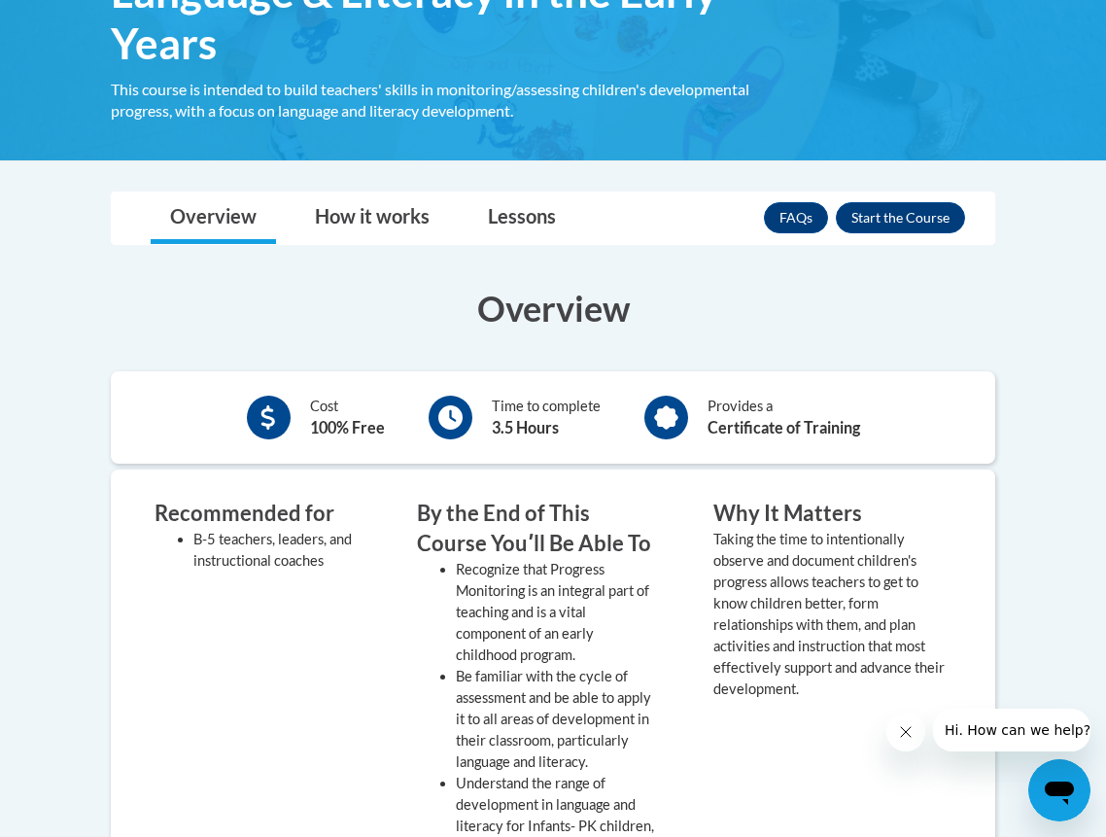
scroll to position [428, 0]
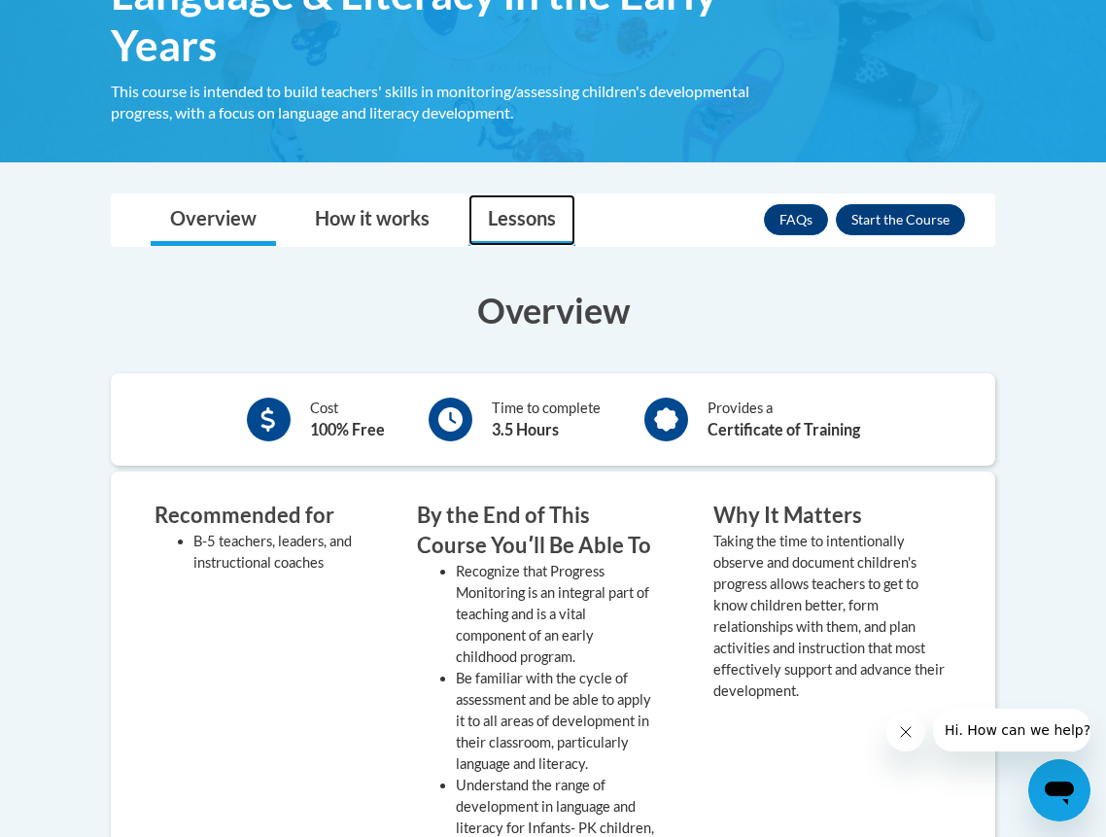
click at [476, 219] on link "Lessons" at bounding box center [521, 219] width 107 height 51
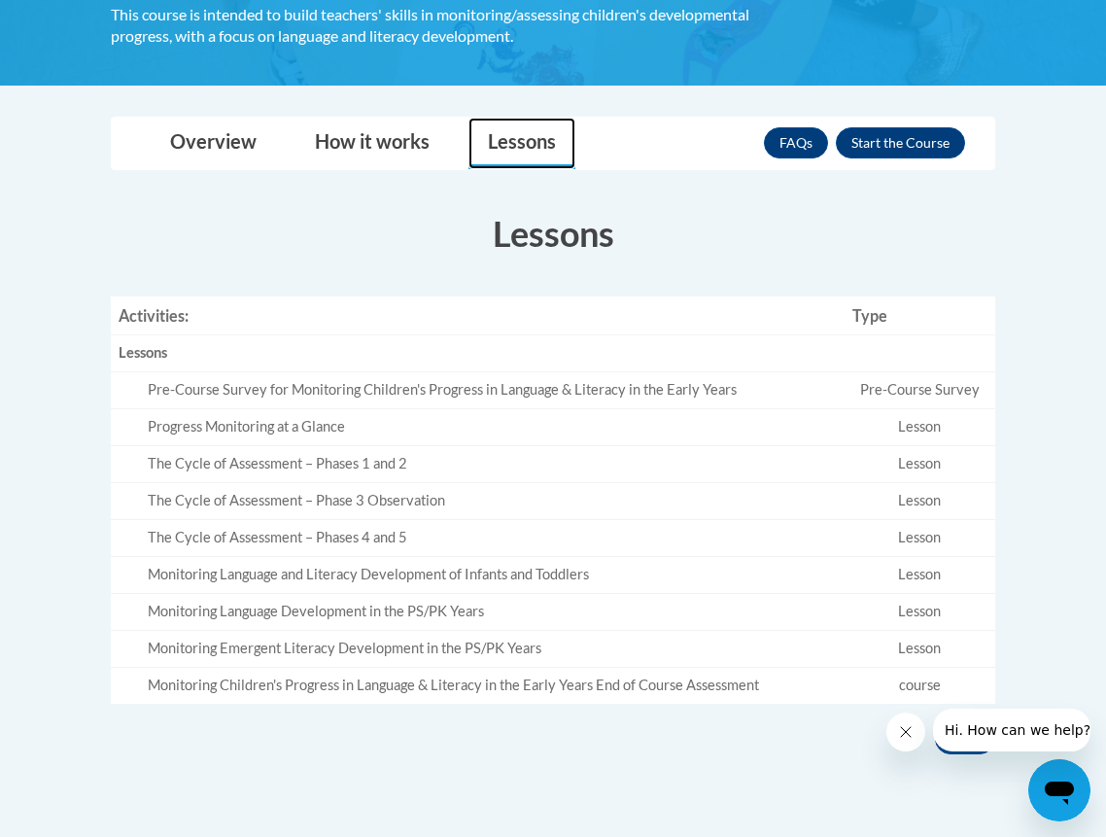
scroll to position [494, 0]
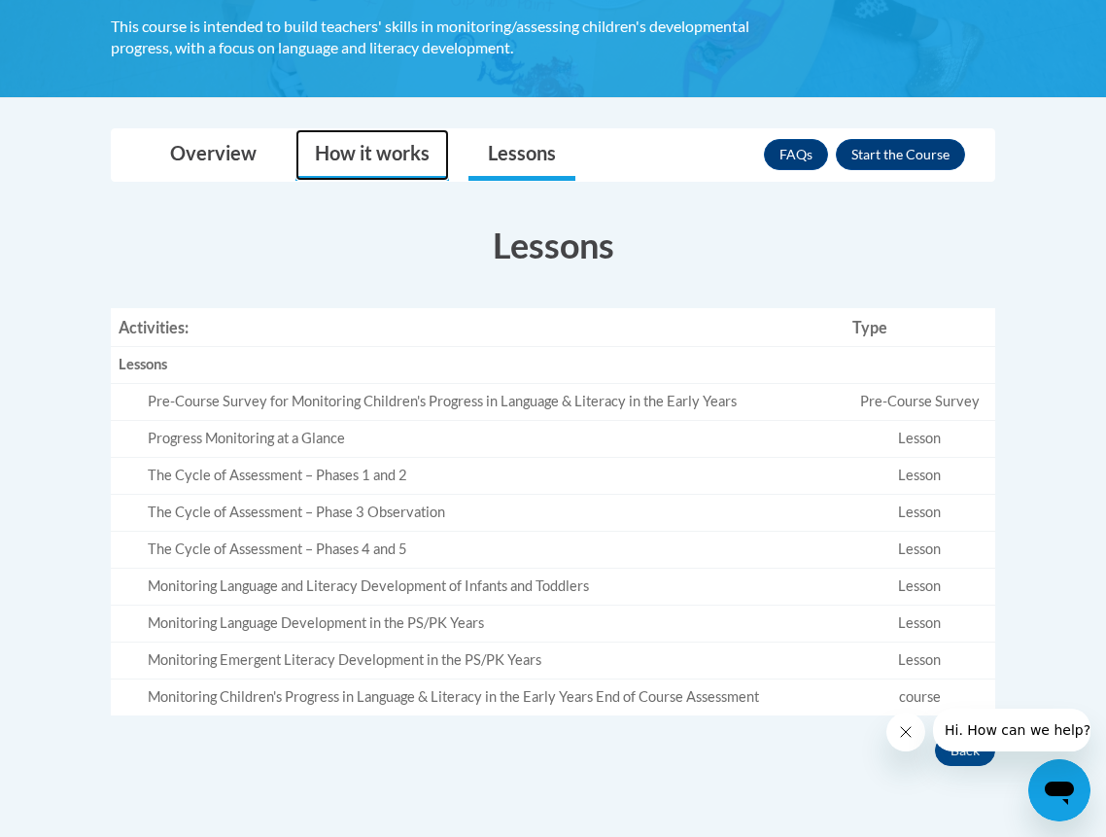
click at [406, 148] on link "How it works" at bounding box center [372, 154] width 154 height 51
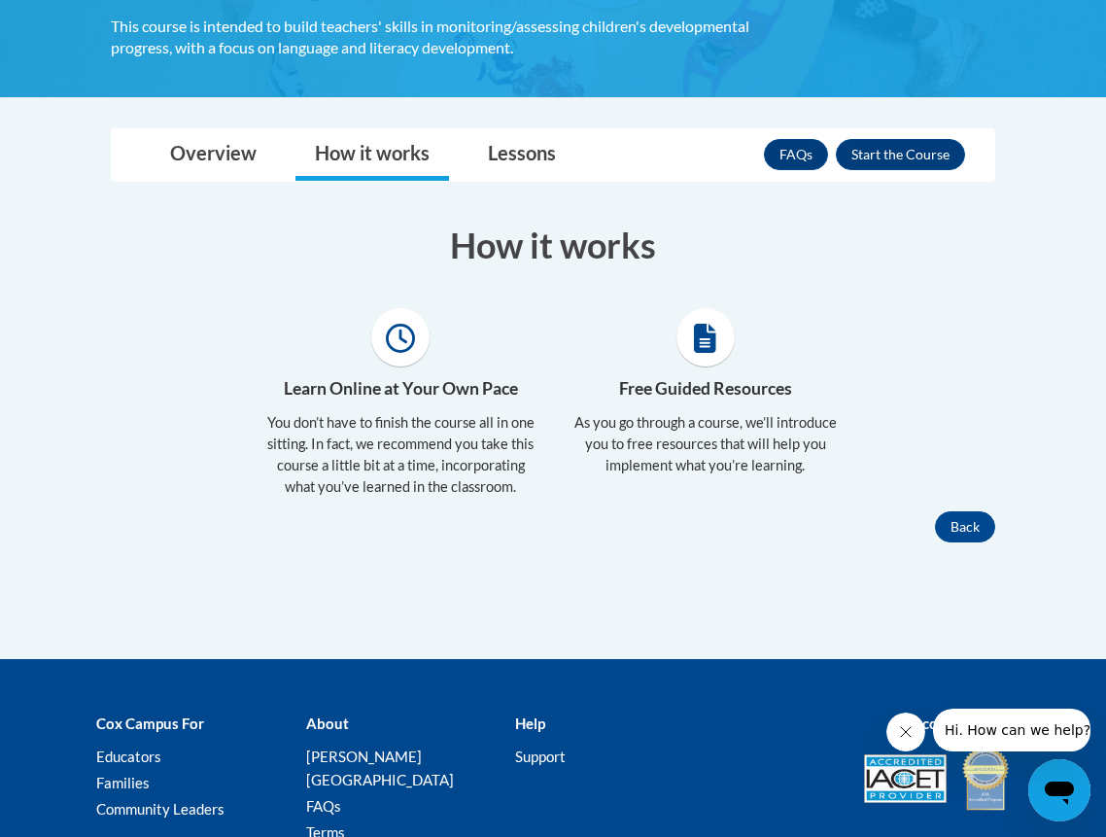
click at [234, 117] on body "This site uses cookies to help improve your learning experience. By continuing …" at bounding box center [553, 244] width 1106 height 1477
click at [232, 143] on link "Overview" at bounding box center [213, 154] width 125 height 51
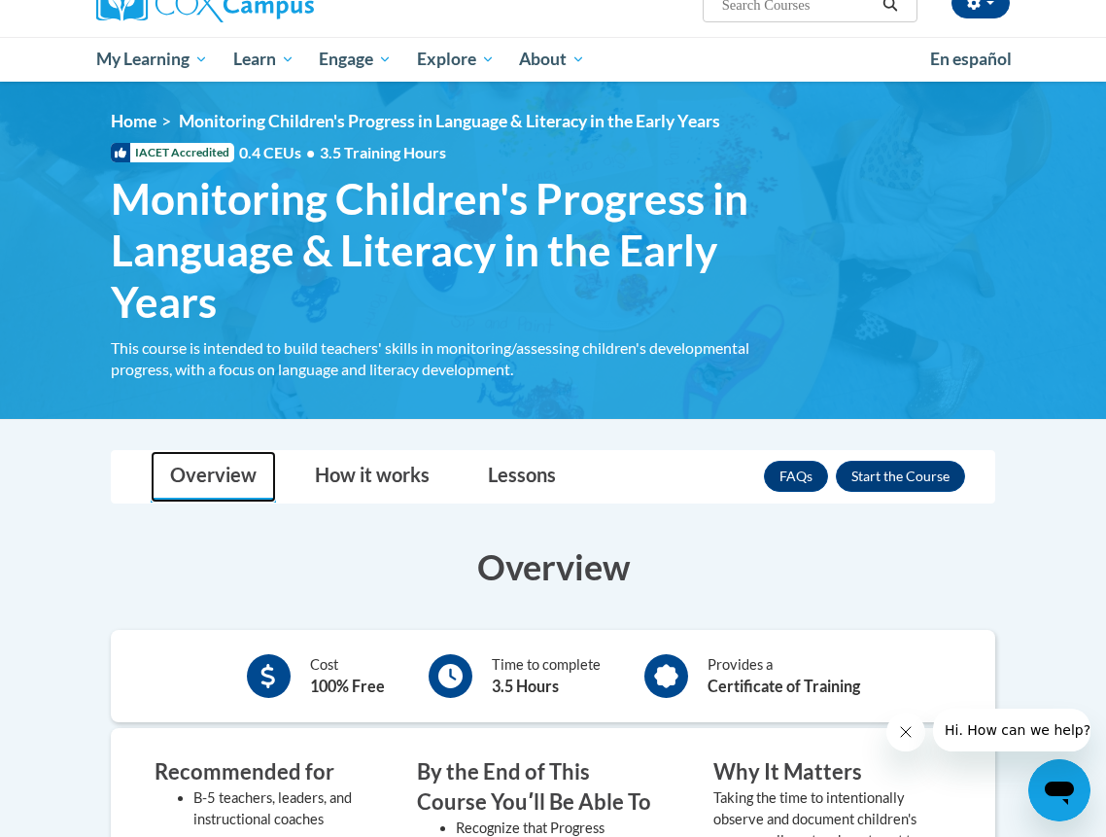
scroll to position [173, 0]
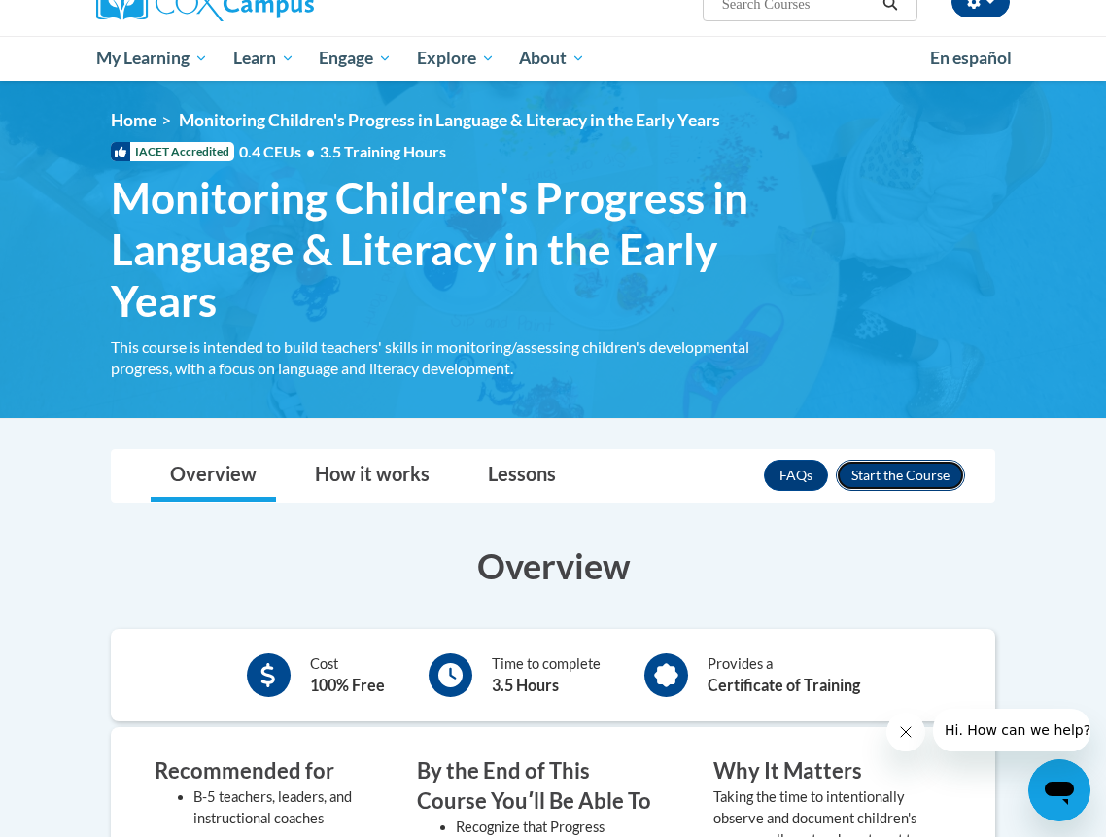
click at [884, 482] on button "Enroll" at bounding box center [900, 475] width 129 height 31
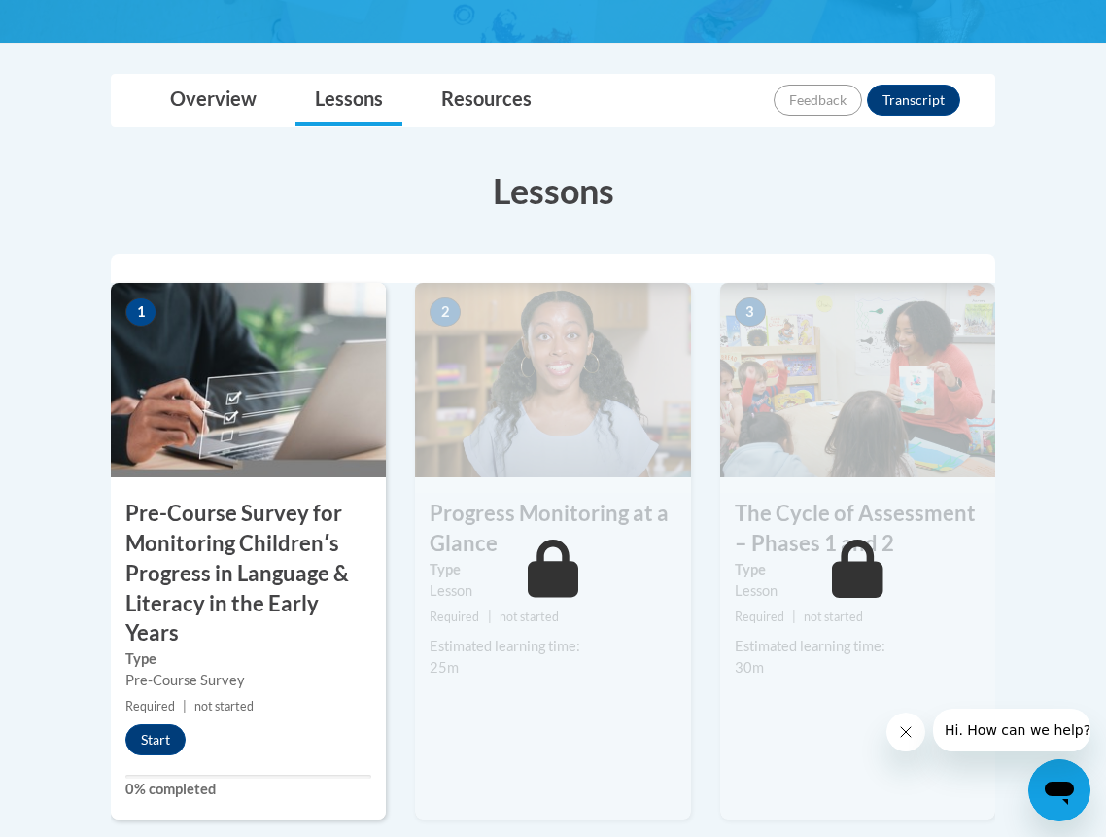
scroll to position [514, 0]
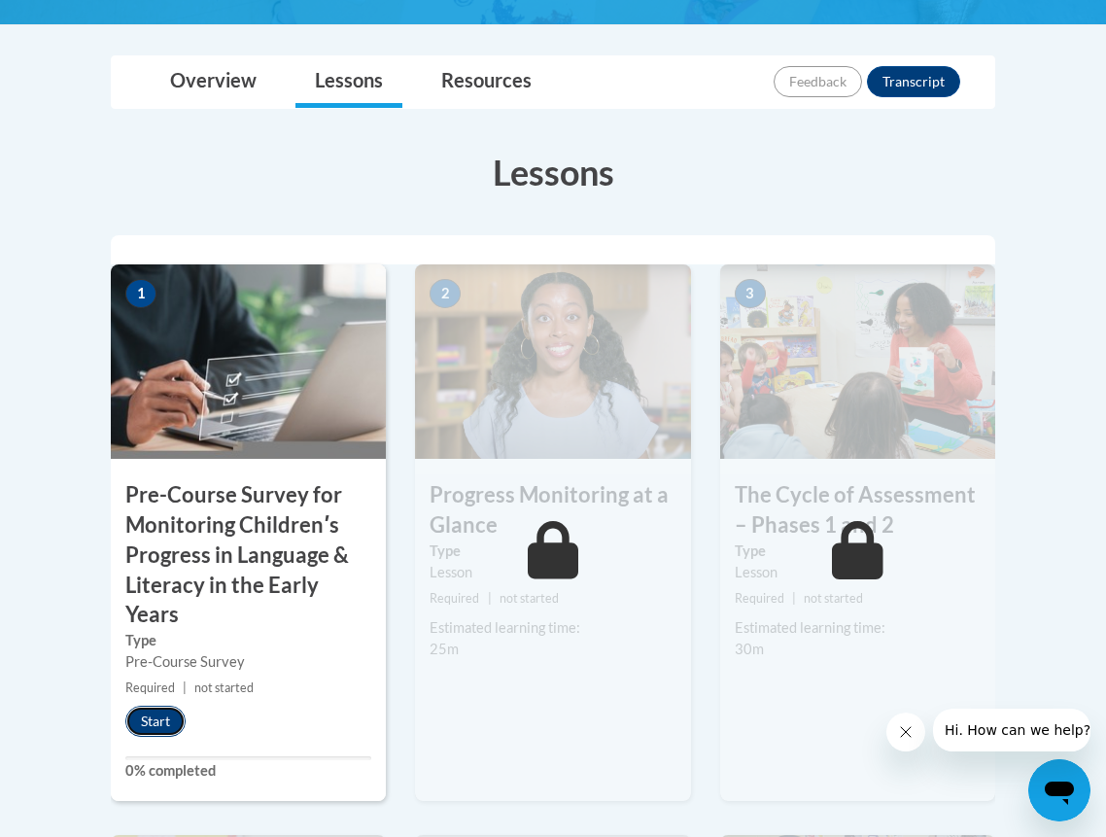
click at [144, 724] on button "Start" at bounding box center [155, 720] width 60 height 31
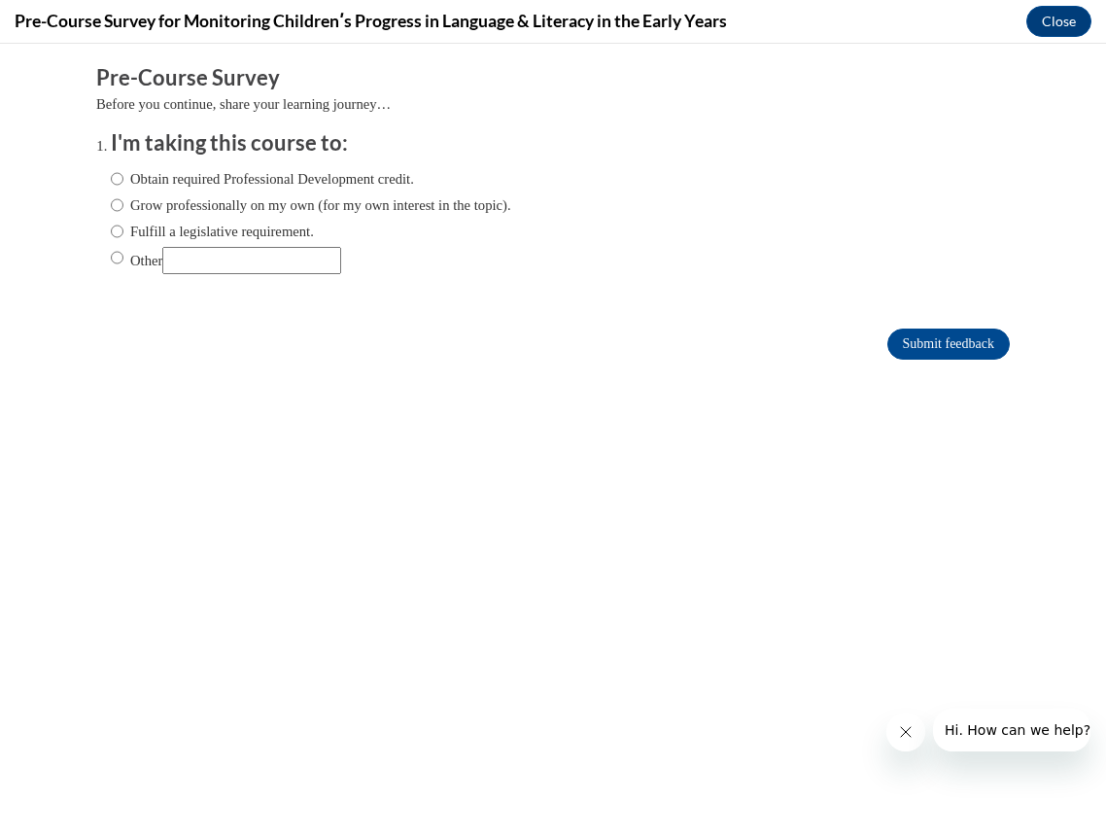
scroll to position [0, 0]
click at [214, 232] on label "Fulfill a legislative requirement." at bounding box center [212, 231] width 203 height 21
click at [123, 232] on input "Fulfill a legislative requirement." at bounding box center [117, 231] width 13 height 21
radio input "true"
click at [918, 351] on input "Submit feedback" at bounding box center [948, 343] width 122 height 31
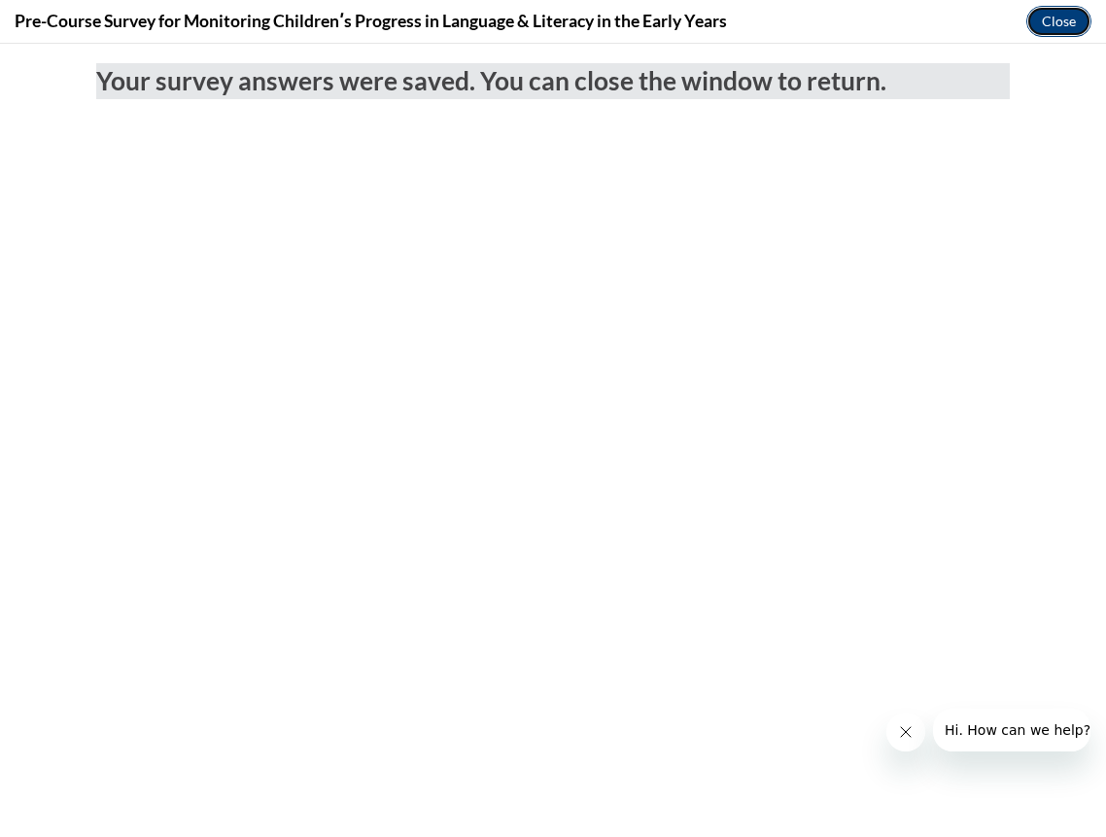
click at [1032, 18] on button "Close" at bounding box center [1058, 21] width 65 height 31
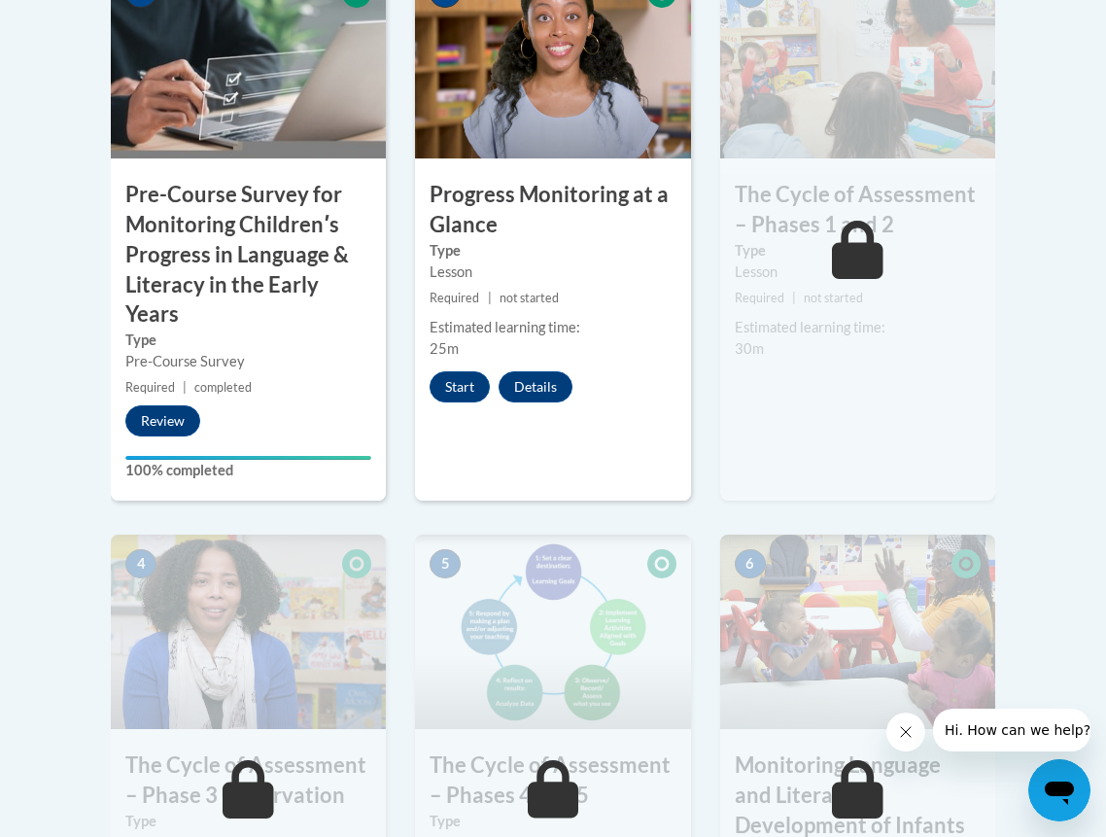
scroll to position [806, 0]
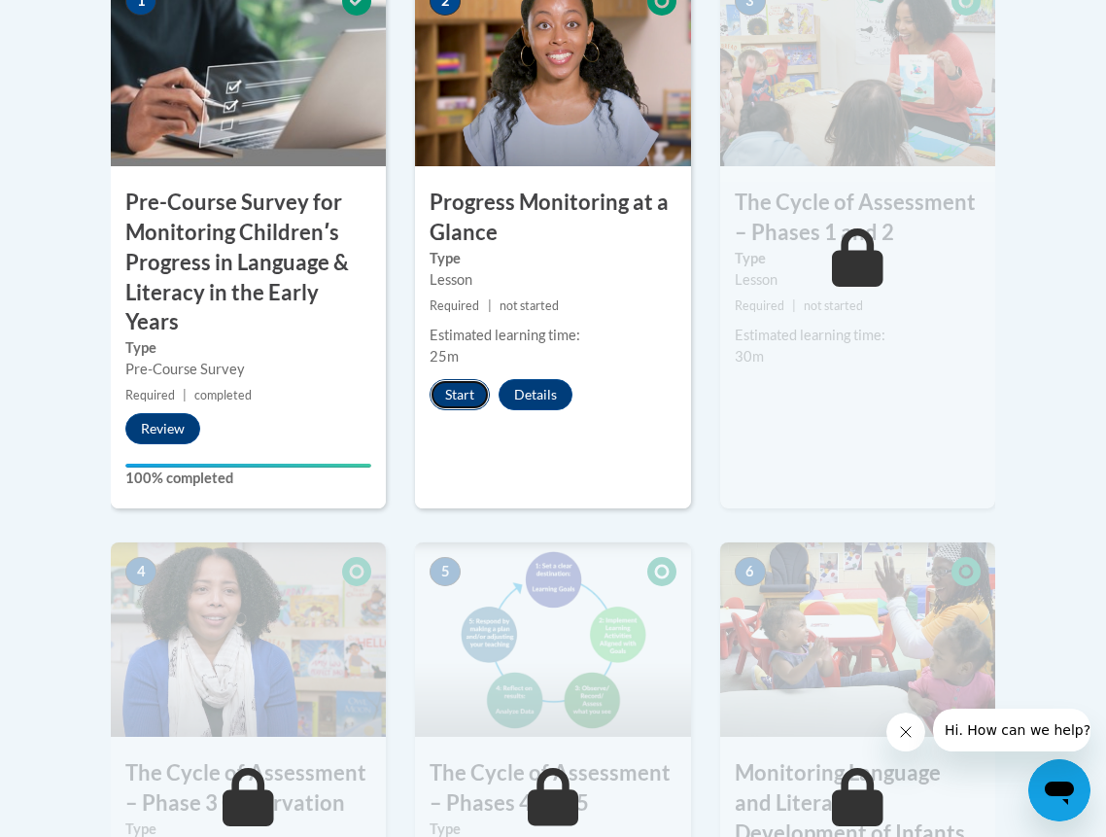
click at [464, 396] on button "Start" at bounding box center [459, 394] width 60 height 31
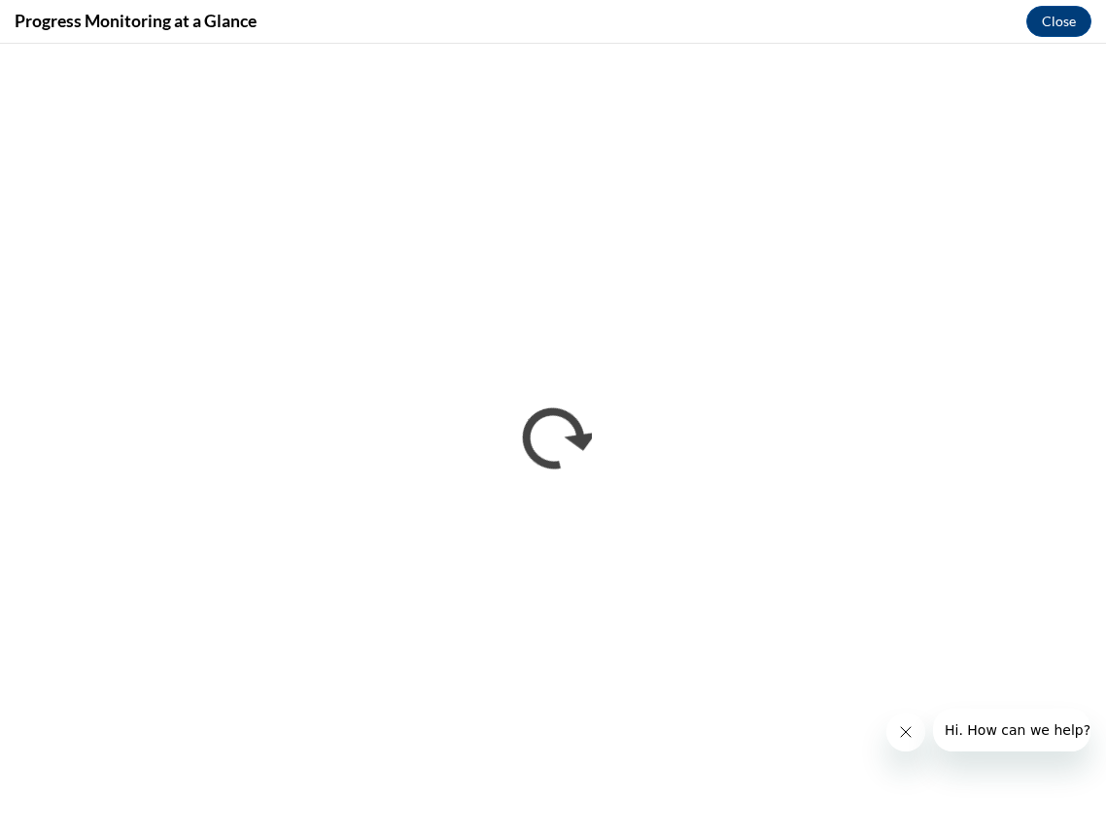
scroll to position [0, 0]
click at [901, 729] on icon "Close message from company" at bounding box center [906, 732] width 16 height 16
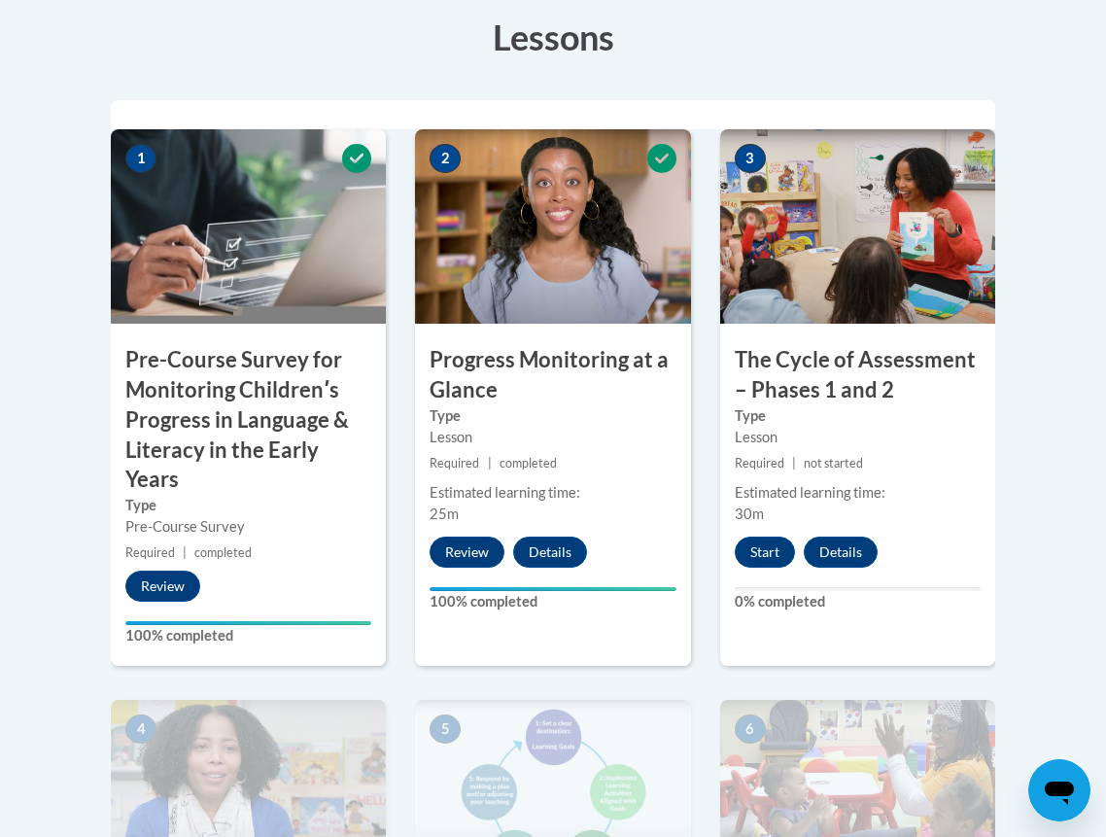
scroll to position [651, 0]
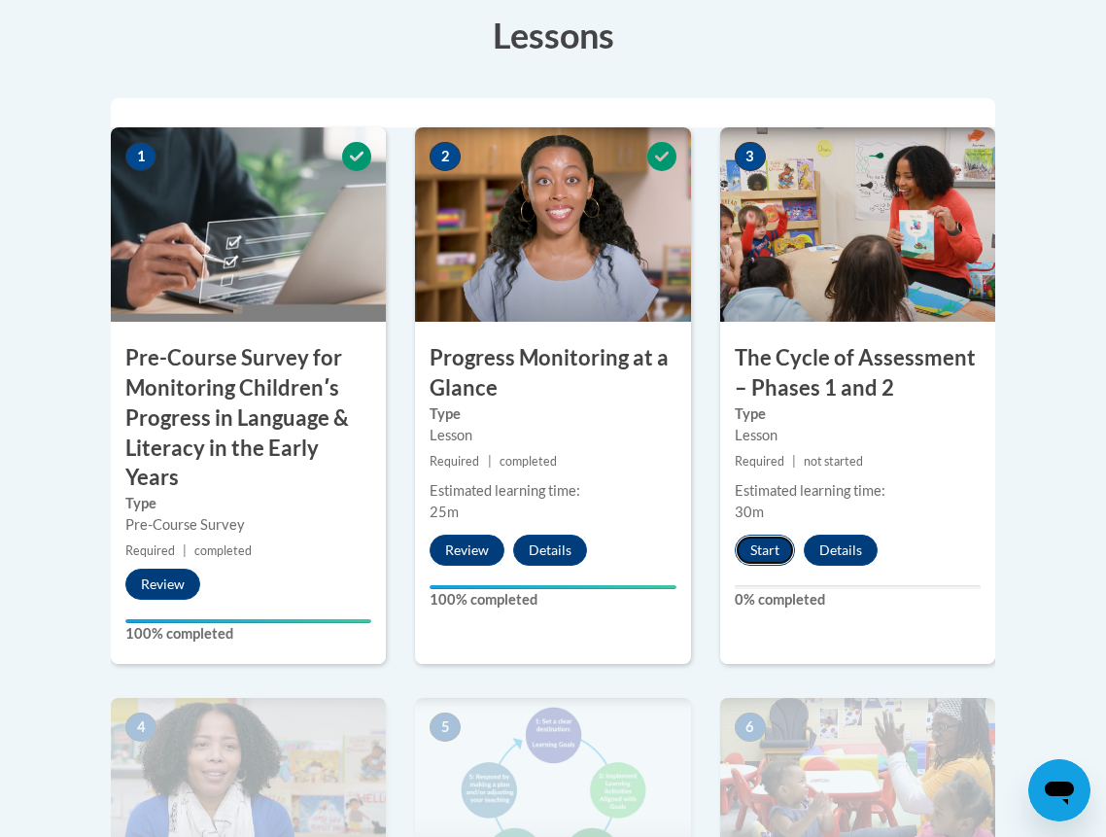
click at [749, 550] on button "Start" at bounding box center [765, 549] width 60 height 31
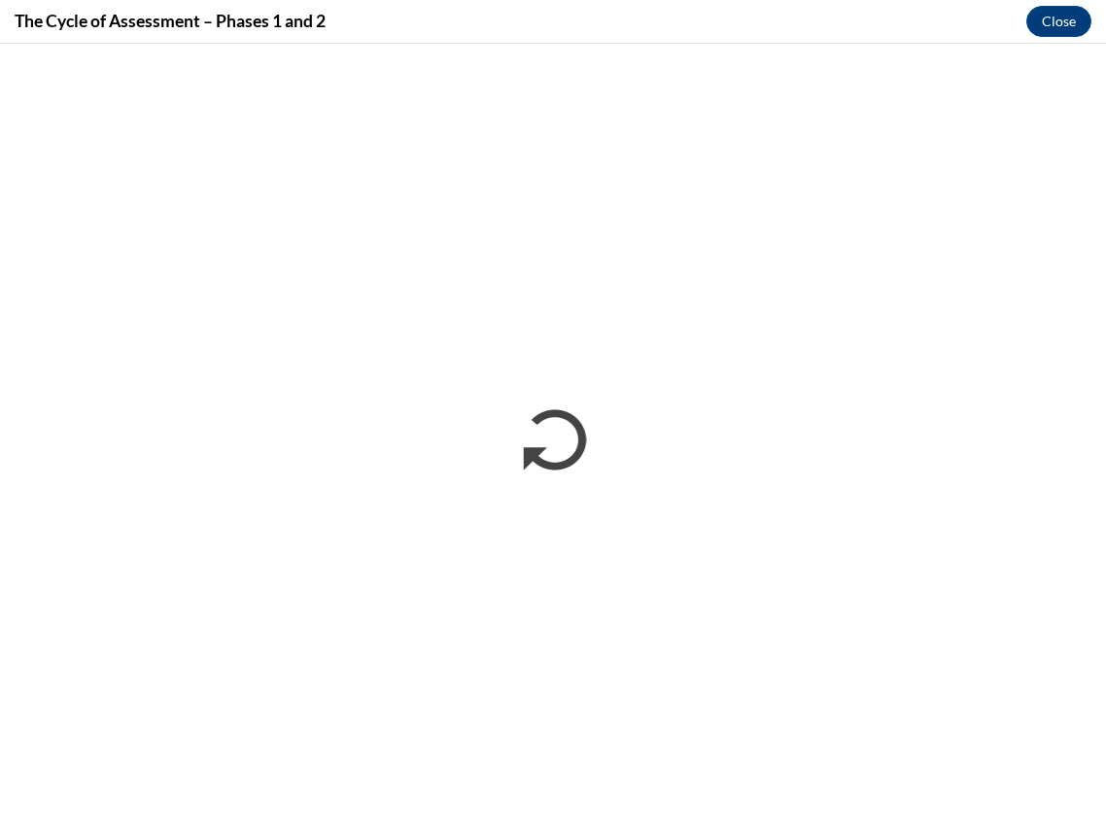
scroll to position [0, 0]
